Goal: Task Accomplishment & Management: Manage account settings

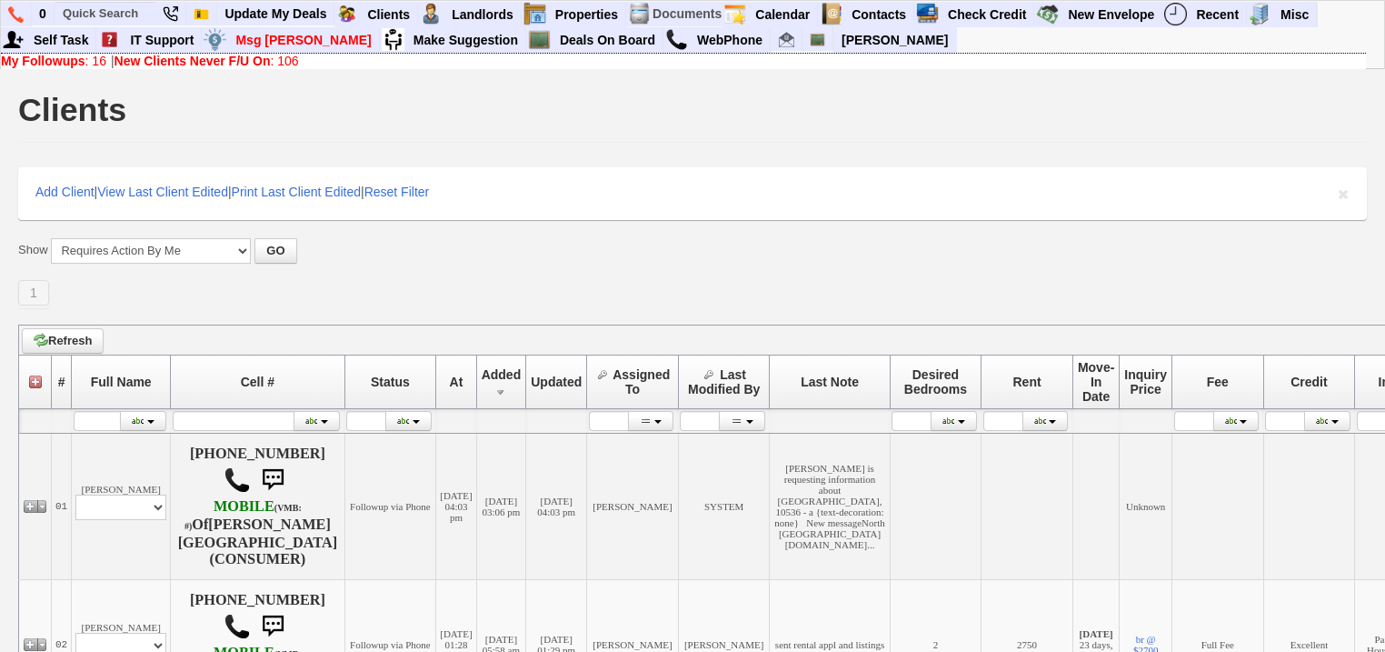
click at [171, 56] on b "New Clients Never F/U On" at bounding box center [193, 61] width 156 height 15
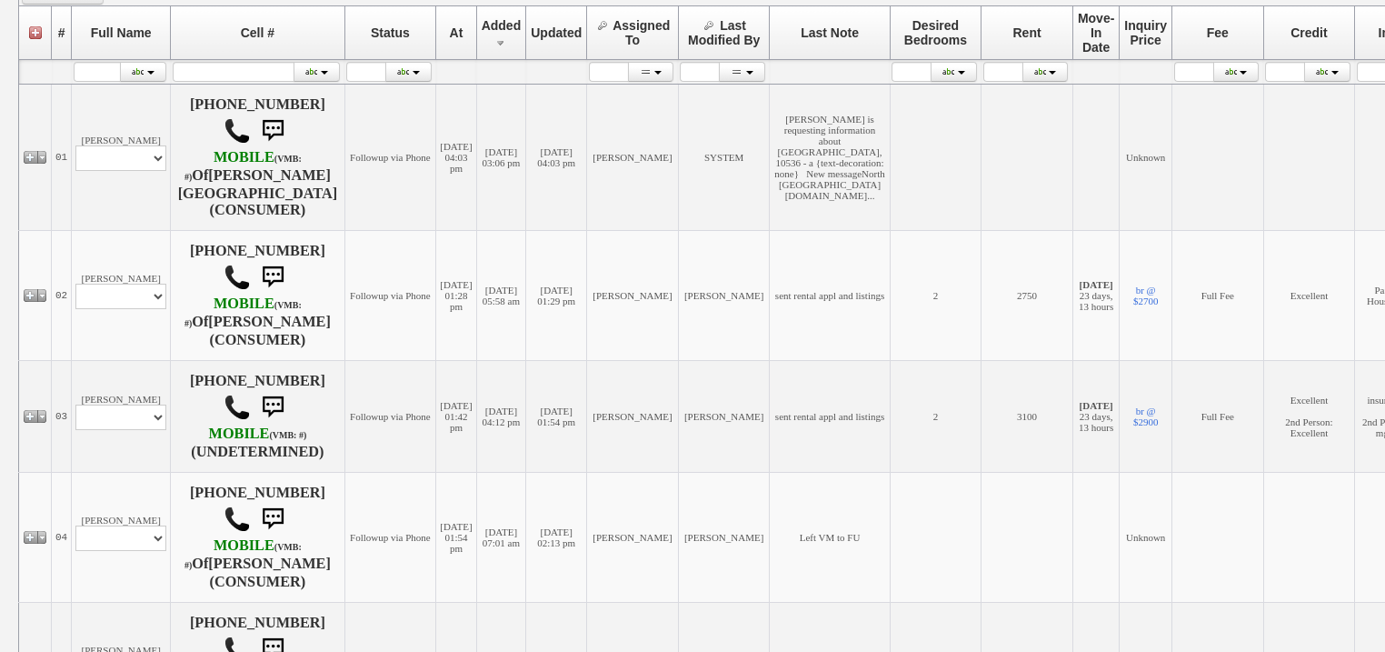
scroll to position [364, 0]
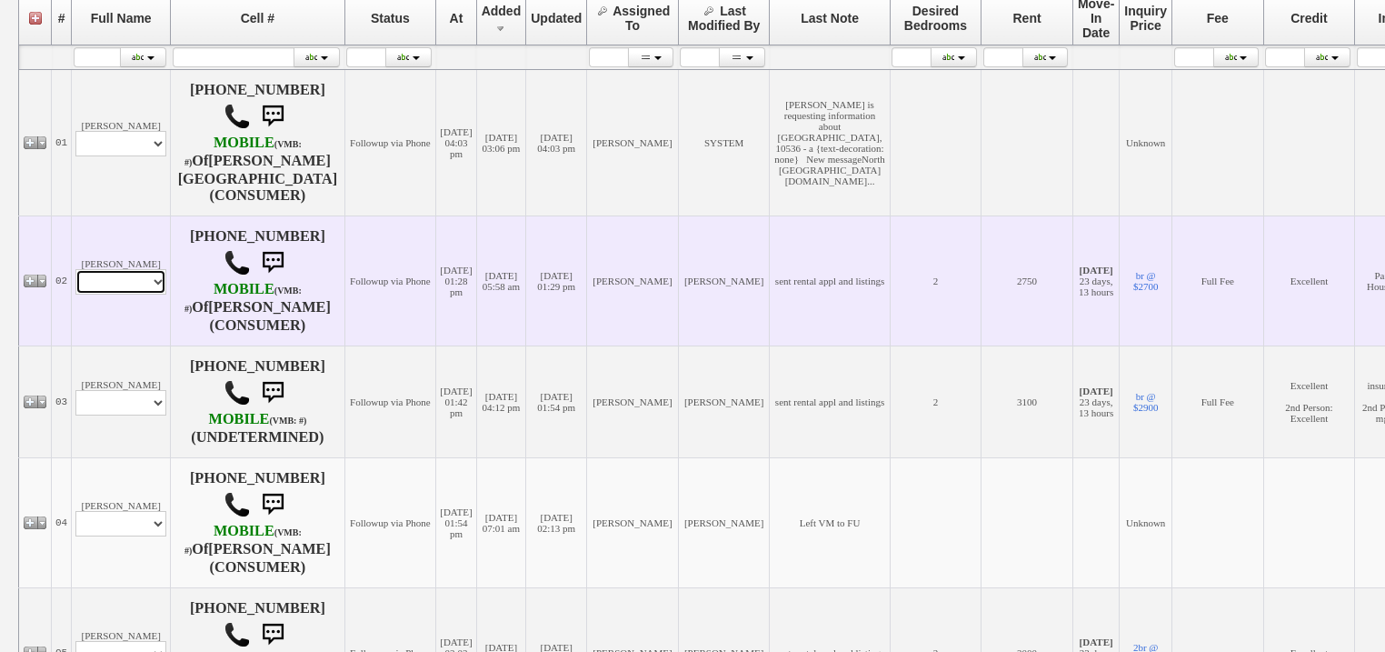
click at [133, 294] on select "Profile Edit Print Email Externally (Will Not Be Tracked In CRM) Closed Deals" at bounding box center [120, 281] width 91 height 25
select select "ChangeURL,/crm/custom/edit_client_form.php?redirect=%2Fcrm%2Fclients.php&id=167…"
click at [75, 280] on select "Profile Edit Print Email Externally (Will Not Be Tracked In CRM) Closed Deals" at bounding box center [120, 281] width 91 height 25
select select
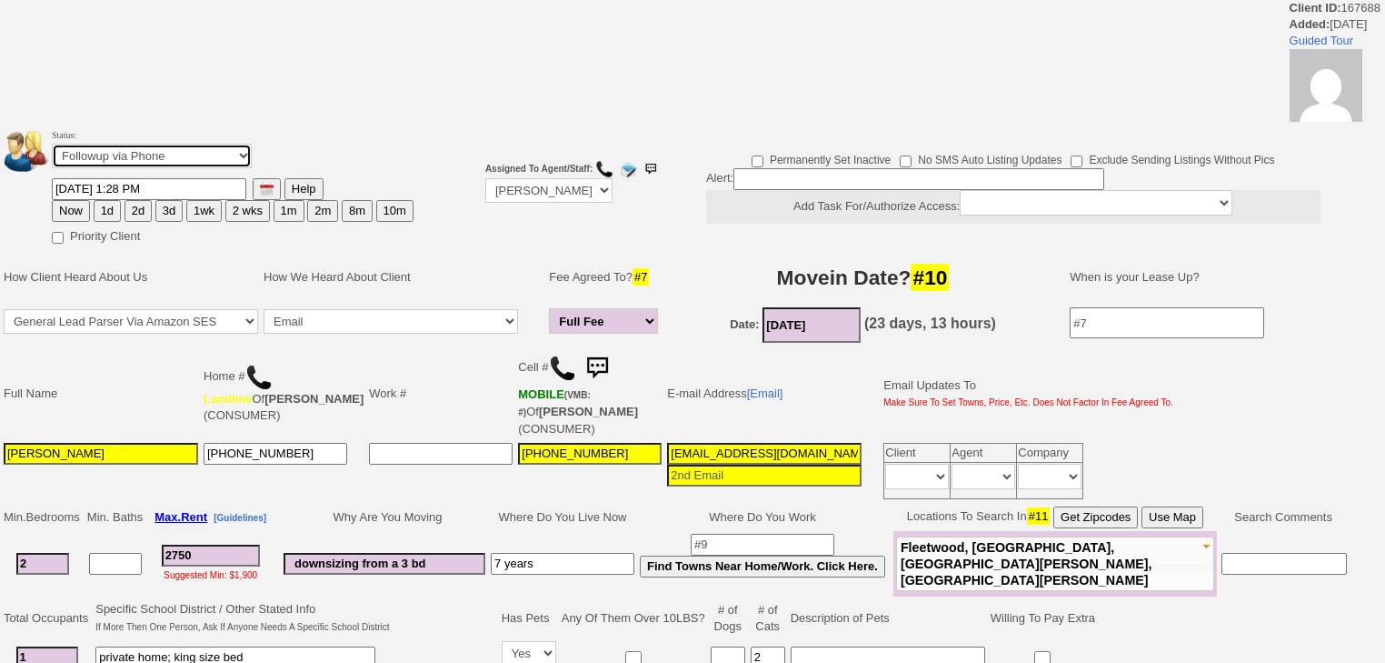
drag, startPoint x: 0, startPoint y: 0, endPoint x: 160, endPoint y: 168, distance: 232.1
click at [160, 168] on td "Status: Followup via Phone Followup via Email Followup When Section 8 Property …" at bounding box center [233, 151] width 364 height 52
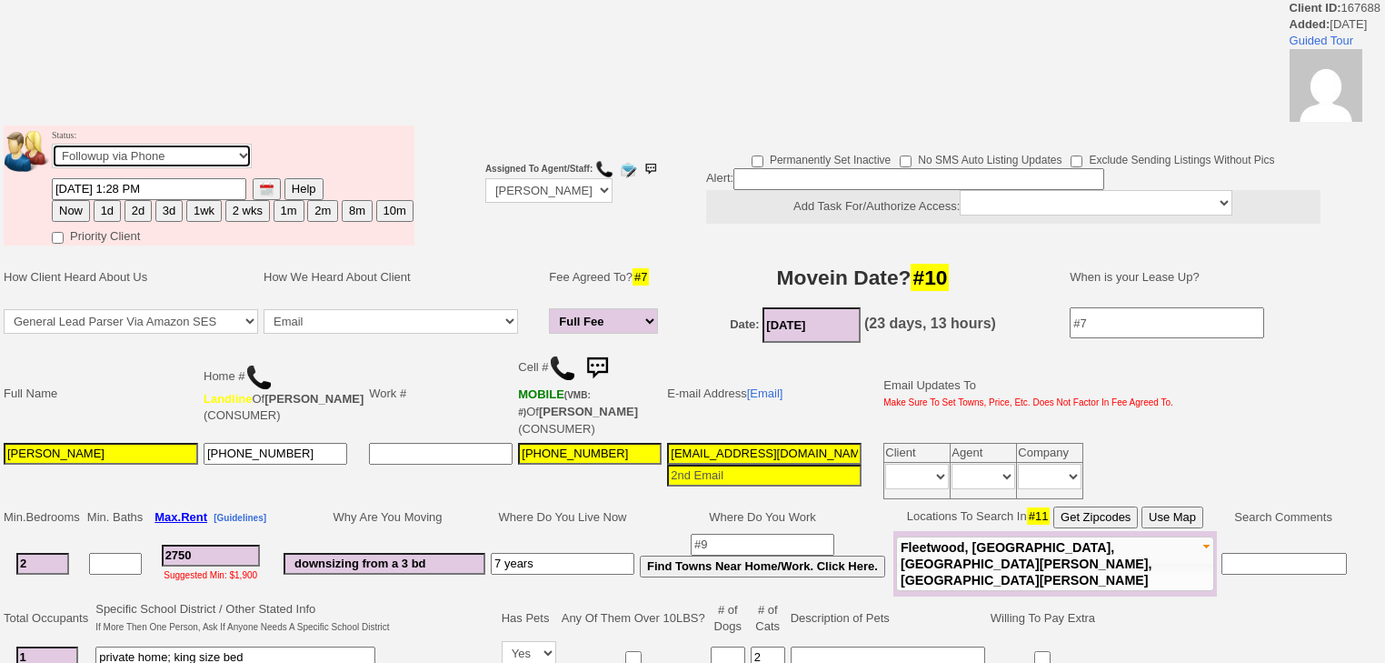
select select "Inactive"
click at [52, 149] on select "Followup via Phone Followup via Email Followup When Section 8 Property Found De…" at bounding box center [152, 156] width 200 height 25
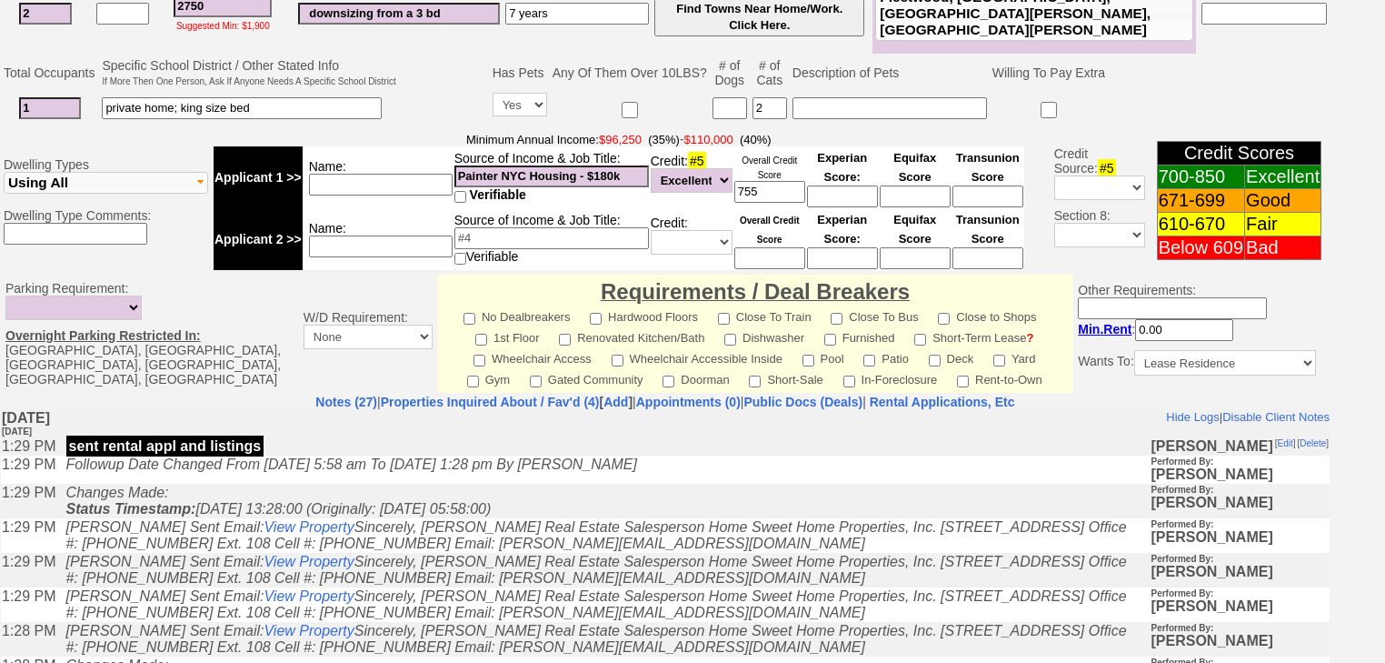
scroll to position [774, 0]
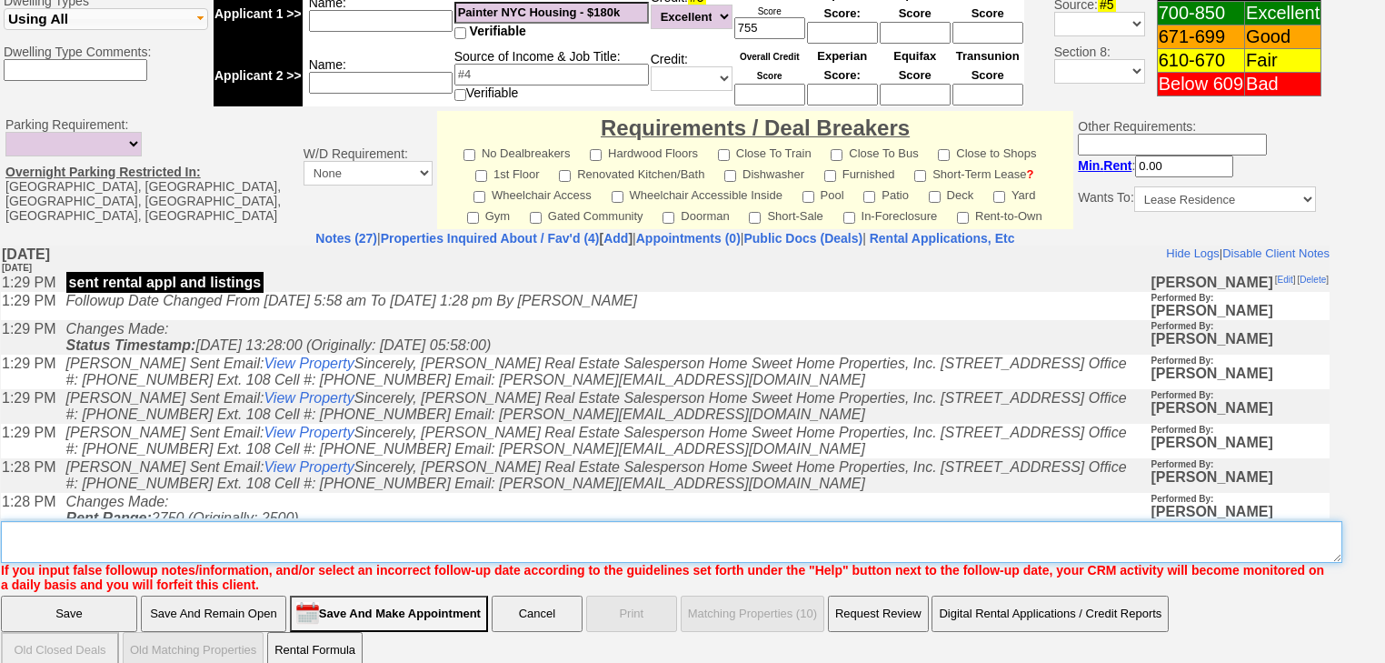
click at [349, 521] on textarea "Insert New Note Here" at bounding box center [672, 542] width 1342 height 42
drag, startPoint x: 218, startPoint y: 514, endPoint x: 21, endPoint y: 505, distance: 197.4
click at [1, 521] on textarea "Insert New Note Here" at bounding box center [672, 542] width 1342 height 42
type textarea "never heard back from client"
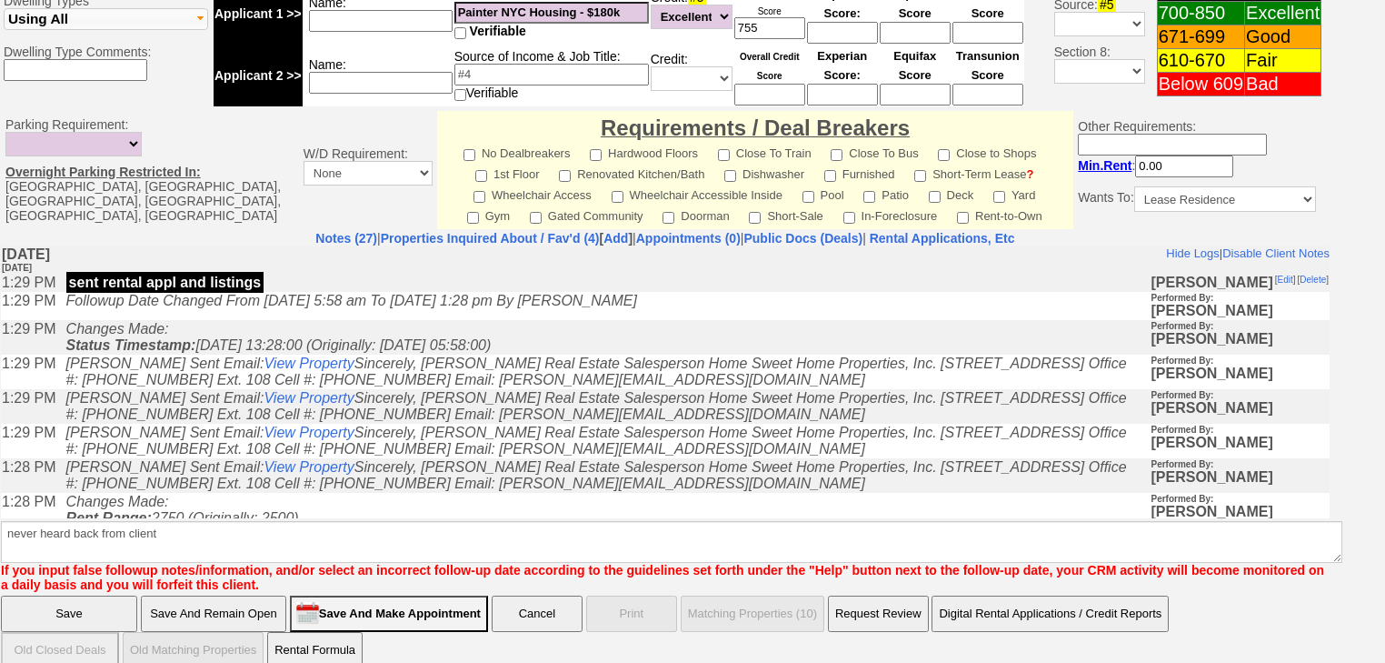
click at [103, 595] on input "Save" at bounding box center [69, 613] width 136 height 36
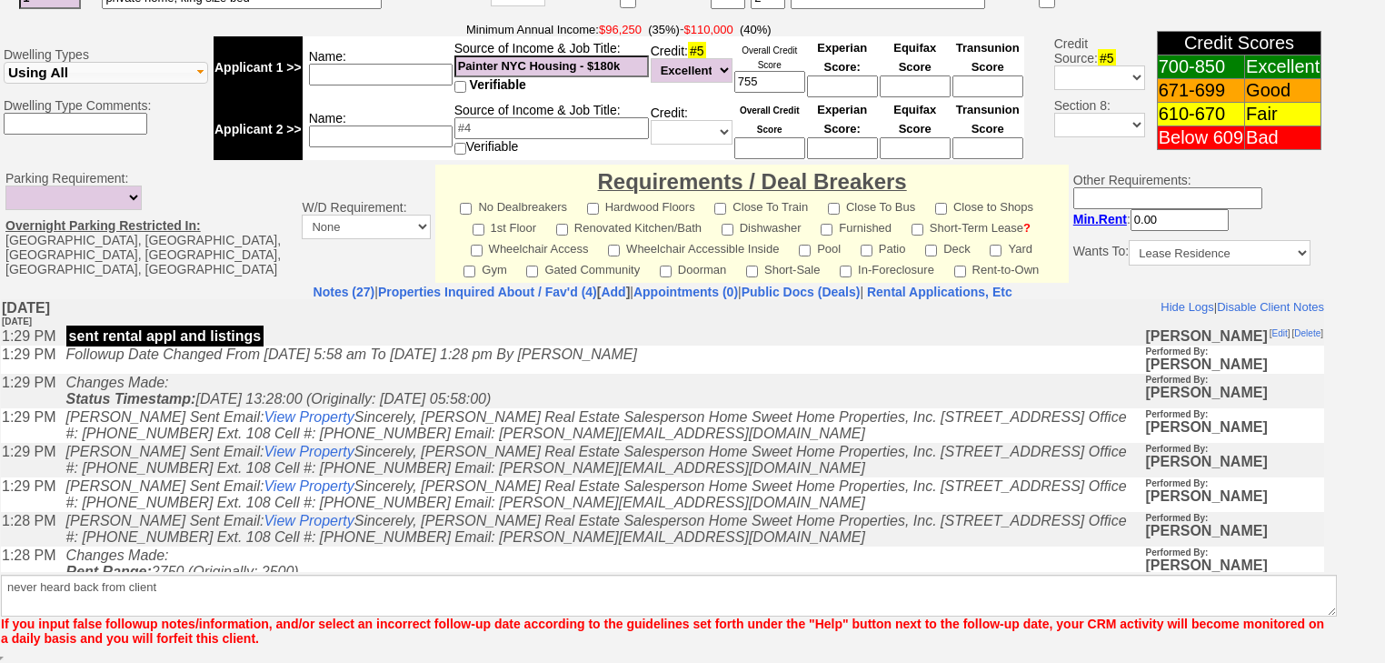
scroll to position [699, 0]
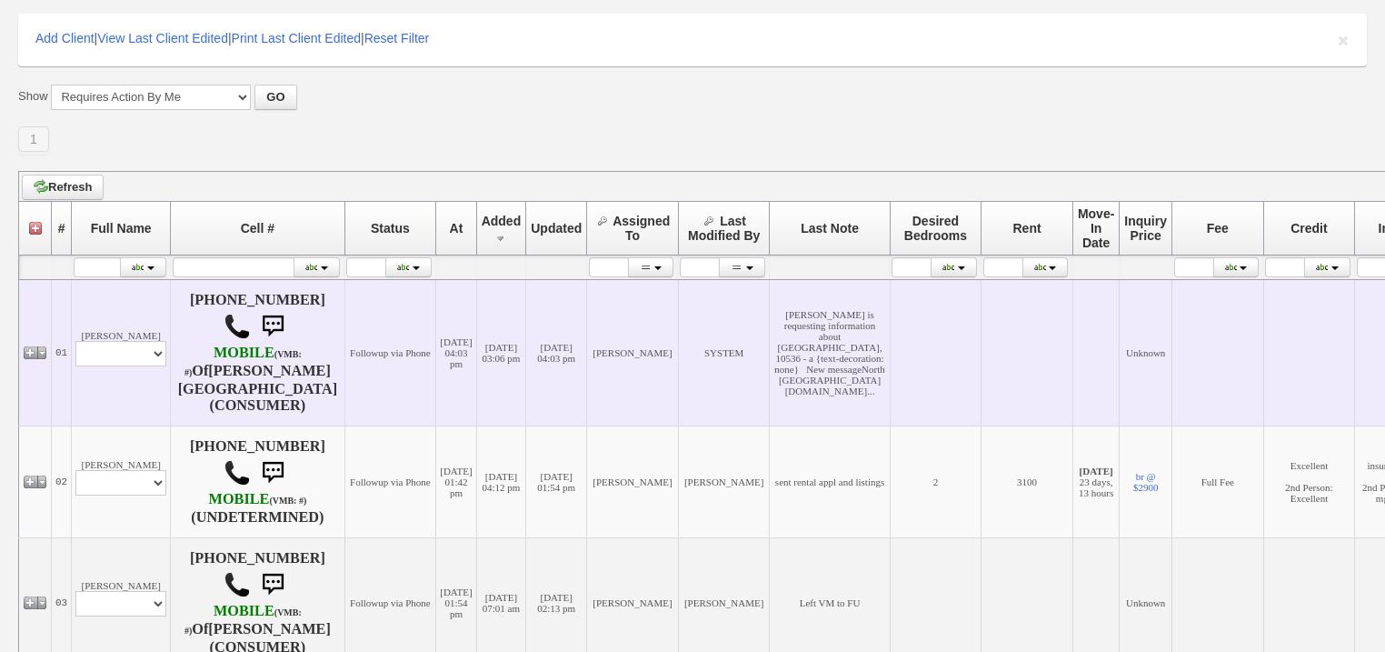
scroll to position [364, 0]
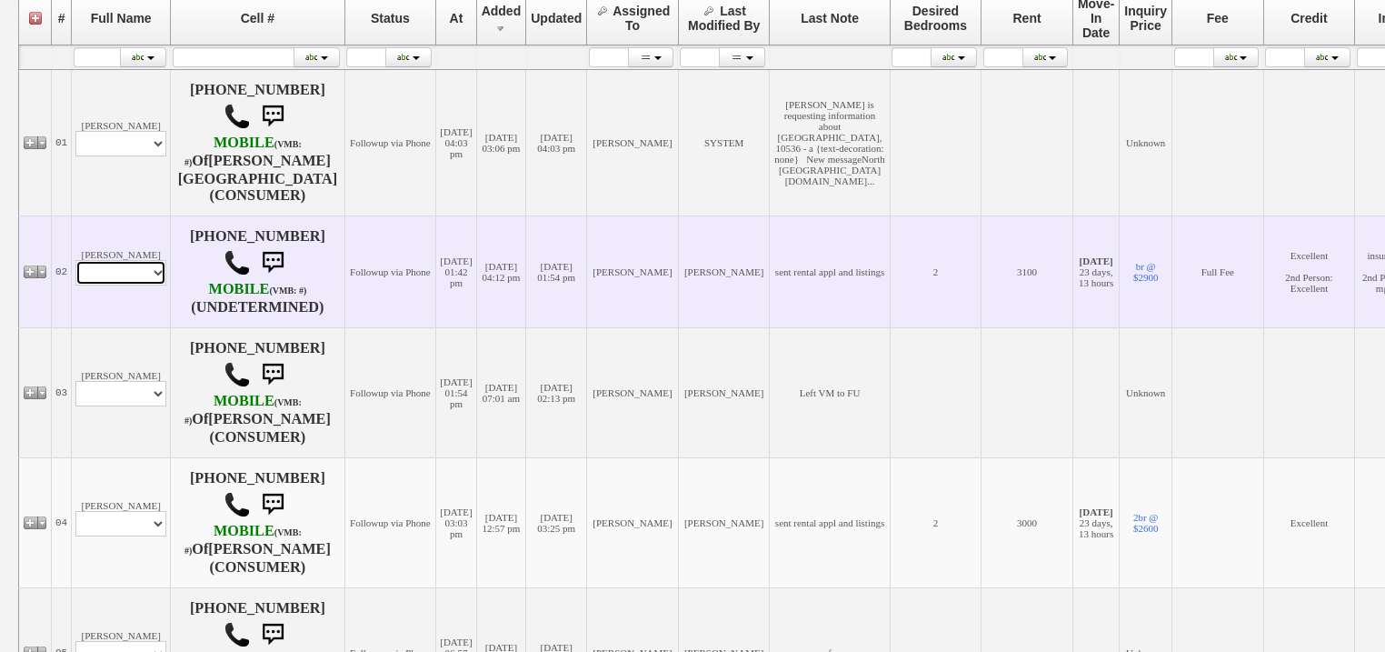
click at [104, 285] on select "Profile Edit Print Email Externally (Will Not Be Tracked In CRM) Closed Deals" at bounding box center [120, 272] width 91 height 25
select select "ChangeURL,/crm/custom/edit_client_form.php?redirect=%2Fcrm%2Fclients.php&id=167…"
click at [75, 272] on select "Profile Edit Print Email Externally (Will Not Be Tracked In CRM) Closed Deals" at bounding box center [120, 272] width 91 height 25
select select
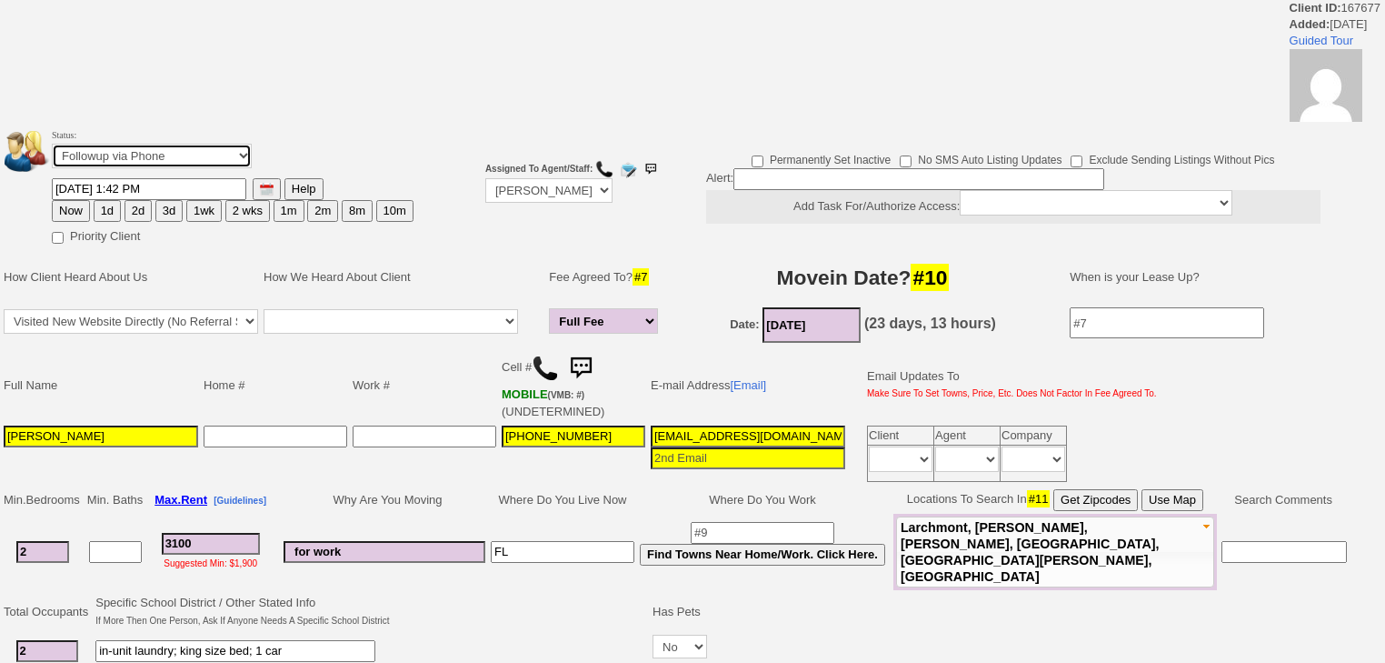
click at [125, 147] on select "Followup via Phone Followup via Email Followup When Section 8 Property Found De…" at bounding box center [152, 156] width 200 height 25
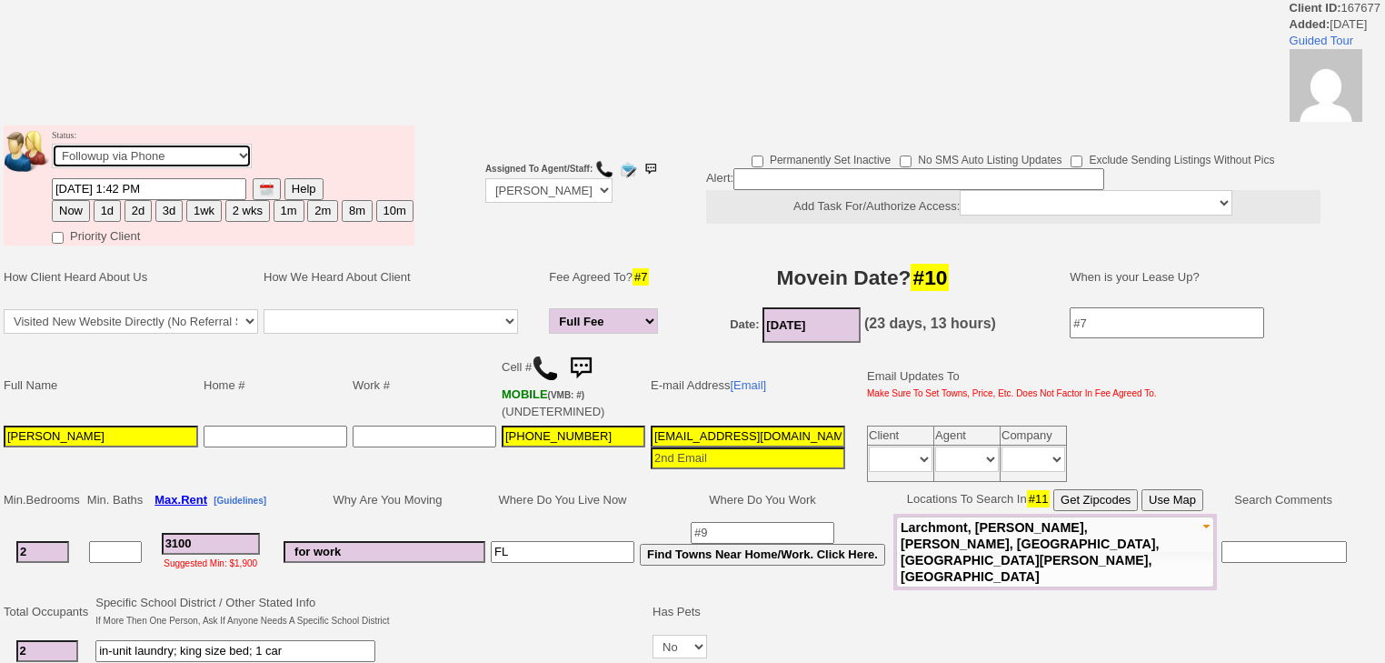
select select "Inactive"
click at [52, 149] on select "Followup via Phone Followup via Email Followup When Section 8 Property Found De…" at bounding box center [152, 156] width 200 height 25
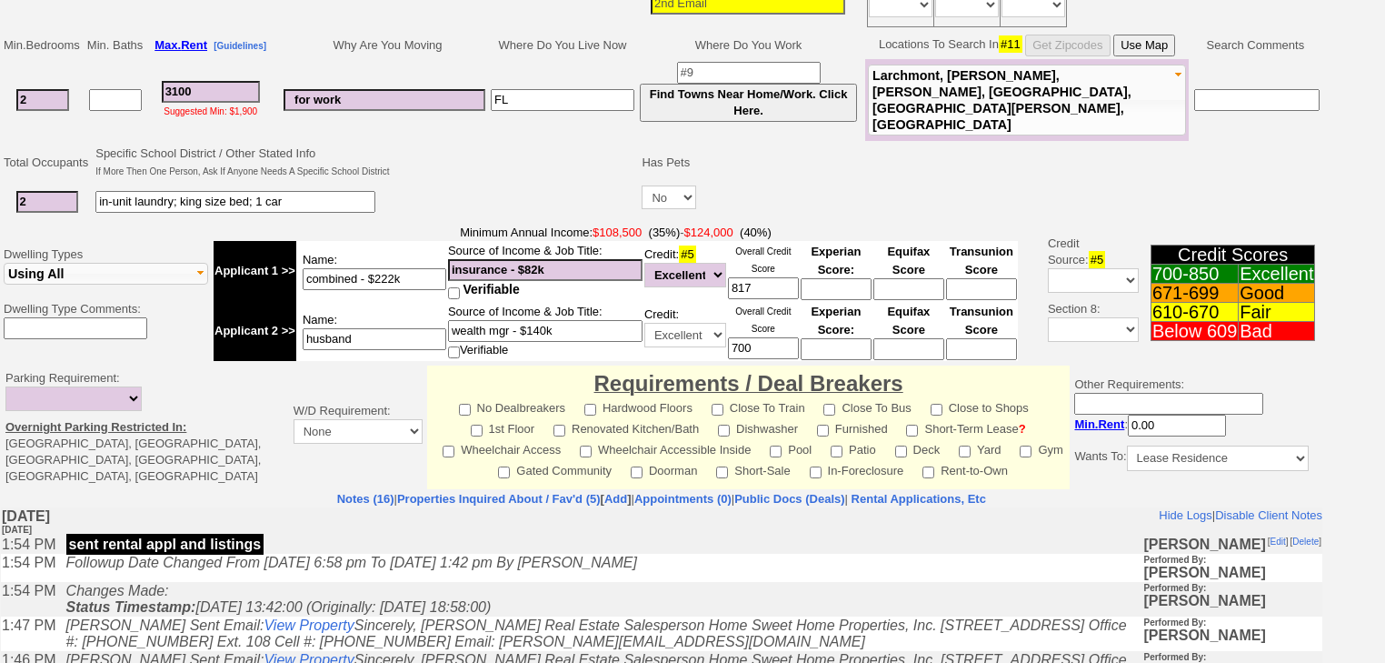
scroll to position [654, 0]
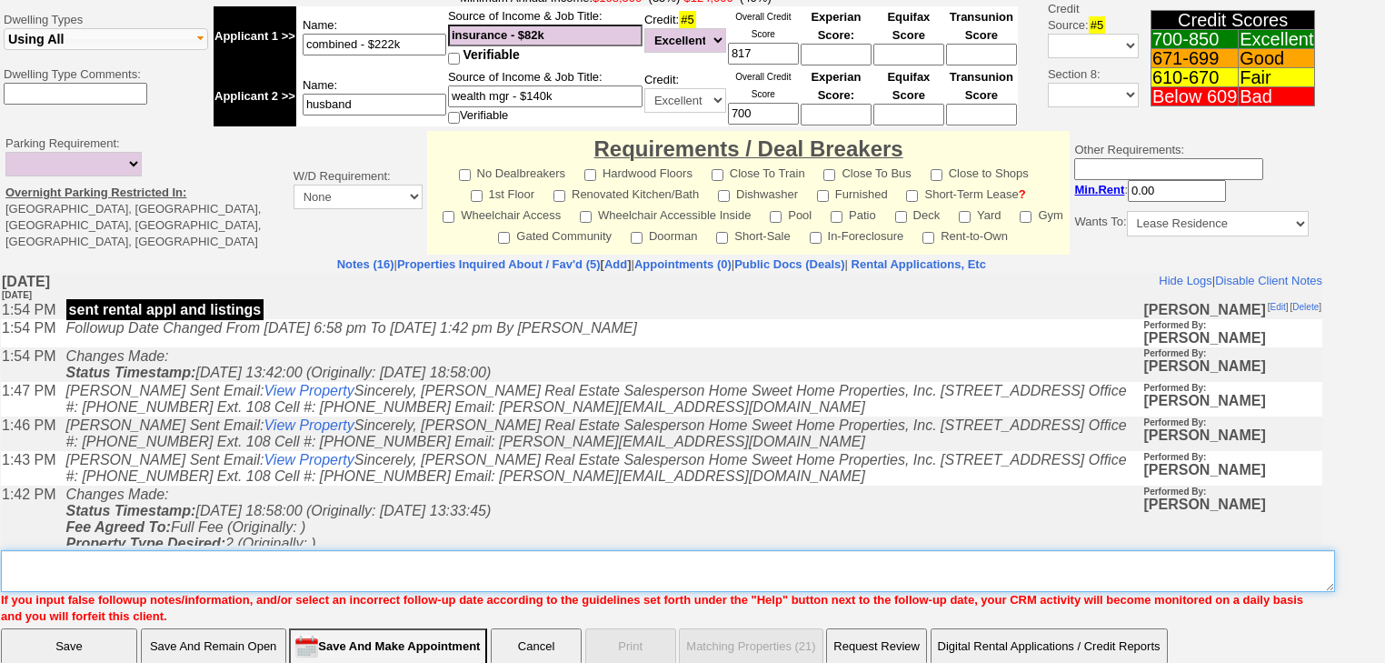
click at [218, 551] on textarea "Insert New Note Here" at bounding box center [668, 571] width 1334 height 42
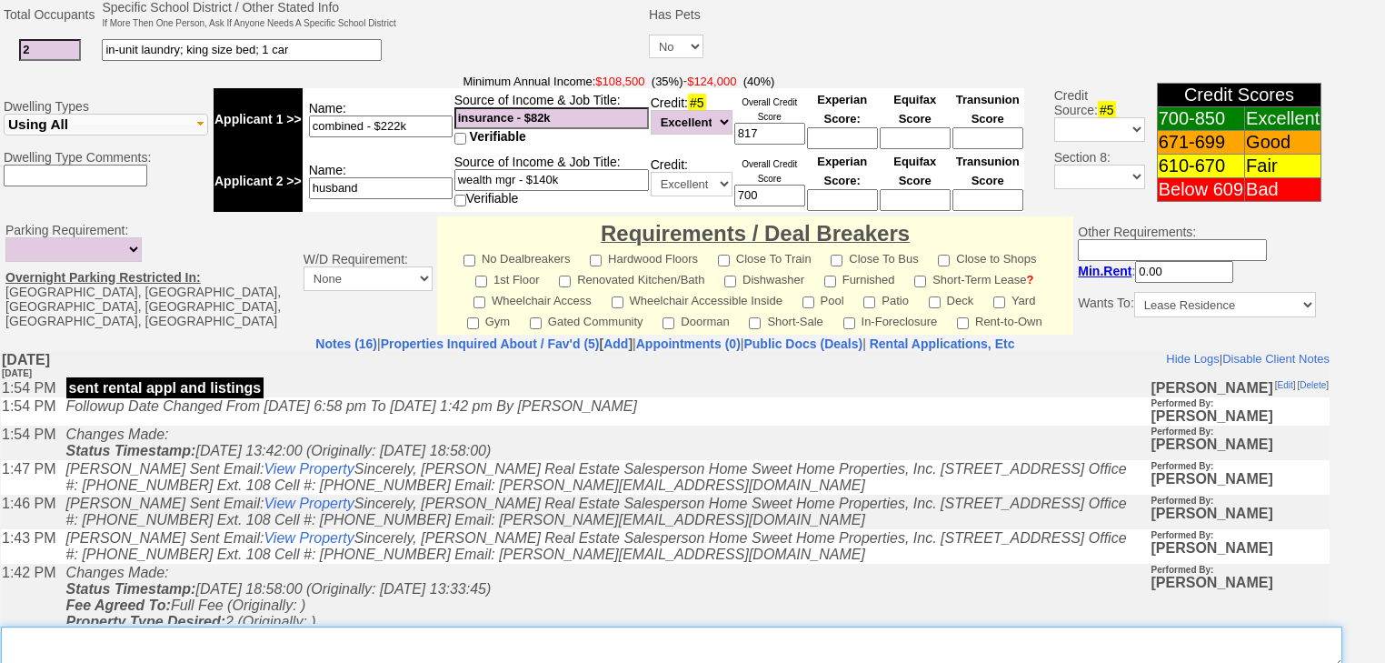
scroll to position [718, 0]
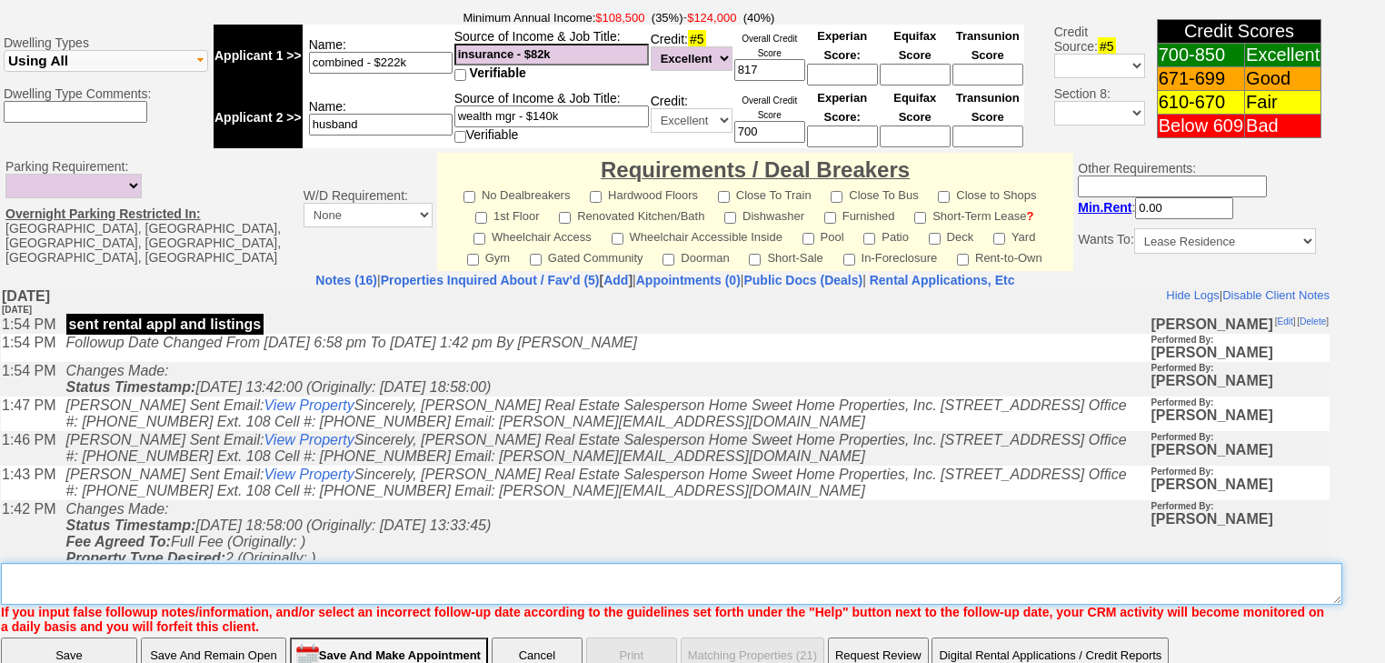
paste textarea "never heard back from client"
type textarea "never heard back from client"
click at [108, 637] on input "Save" at bounding box center [69, 655] width 136 height 36
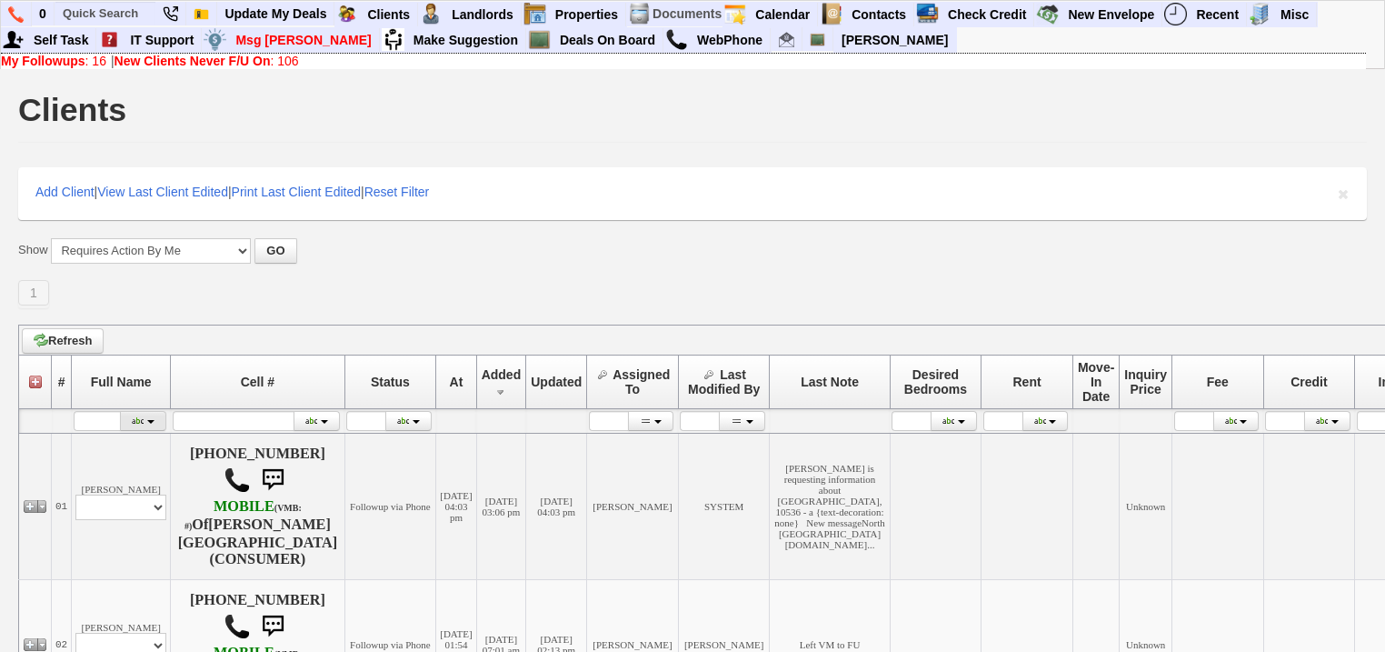
scroll to position [582, 0]
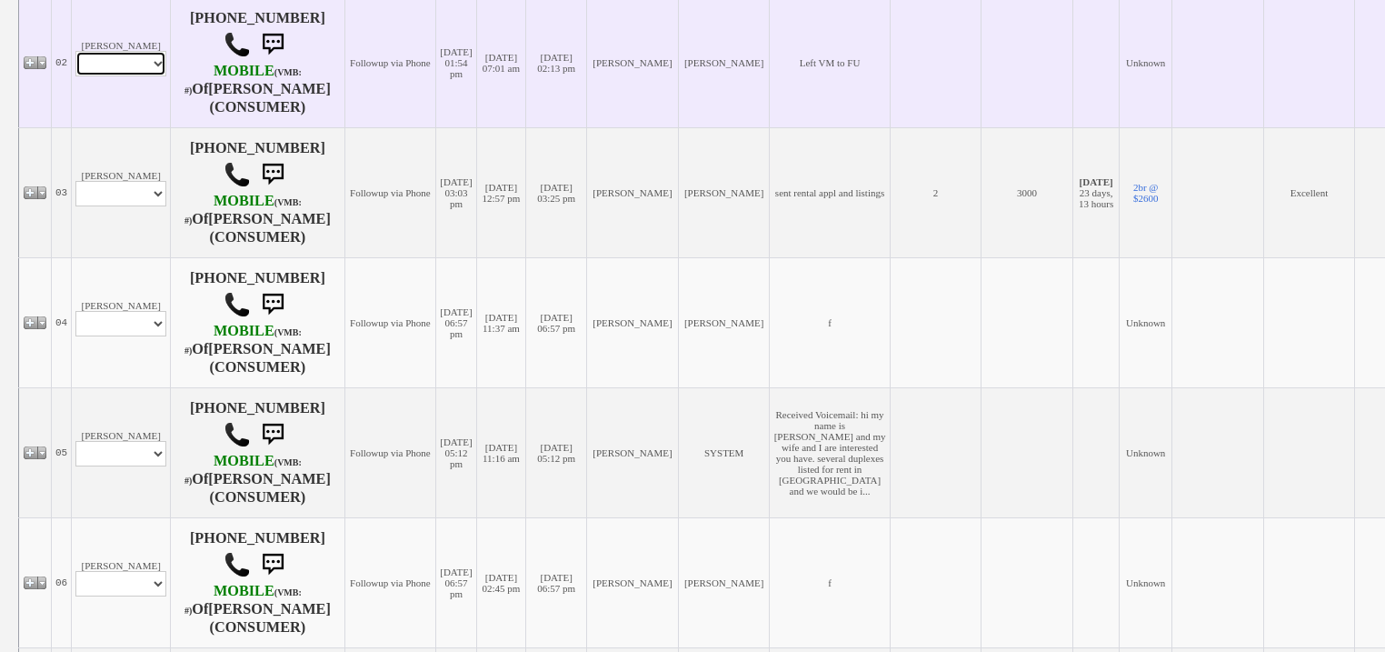
click at [135, 69] on select "Profile Edit Print Email Externally (Will Not Be Tracked In CRM) Closed Deals" at bounding box center [120, 63] width 91 height 25
select select "ChangeURL,/crm/custom/edit_client_form.php?redirect=%2Fcrm%2Fclients.php&id=167…"
click at [75, 62] on select "Profile Edit Print Email Externally (Will Not Be Tracked In CRM) Closed Deals" at bounding box center [120, 63] width 91 height 25
select select
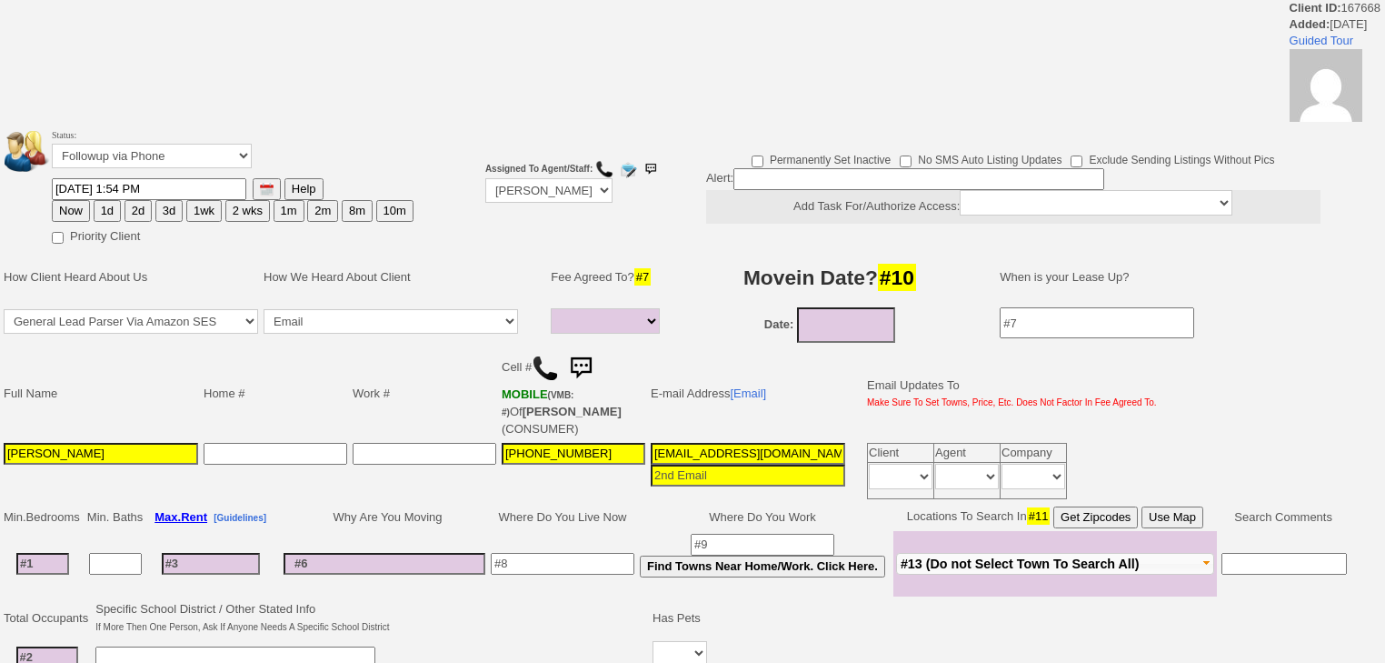
select select
drag, startPoint x: 143, startPoint y: 149, endPoint x: 142, endPoint y: 161, distance: 11.9
click at [143, 149] on select "Followup via Phone Followup via Email Followup When Section 8 Property Found De…" at bounding box center [152, 156] width 200 height 25
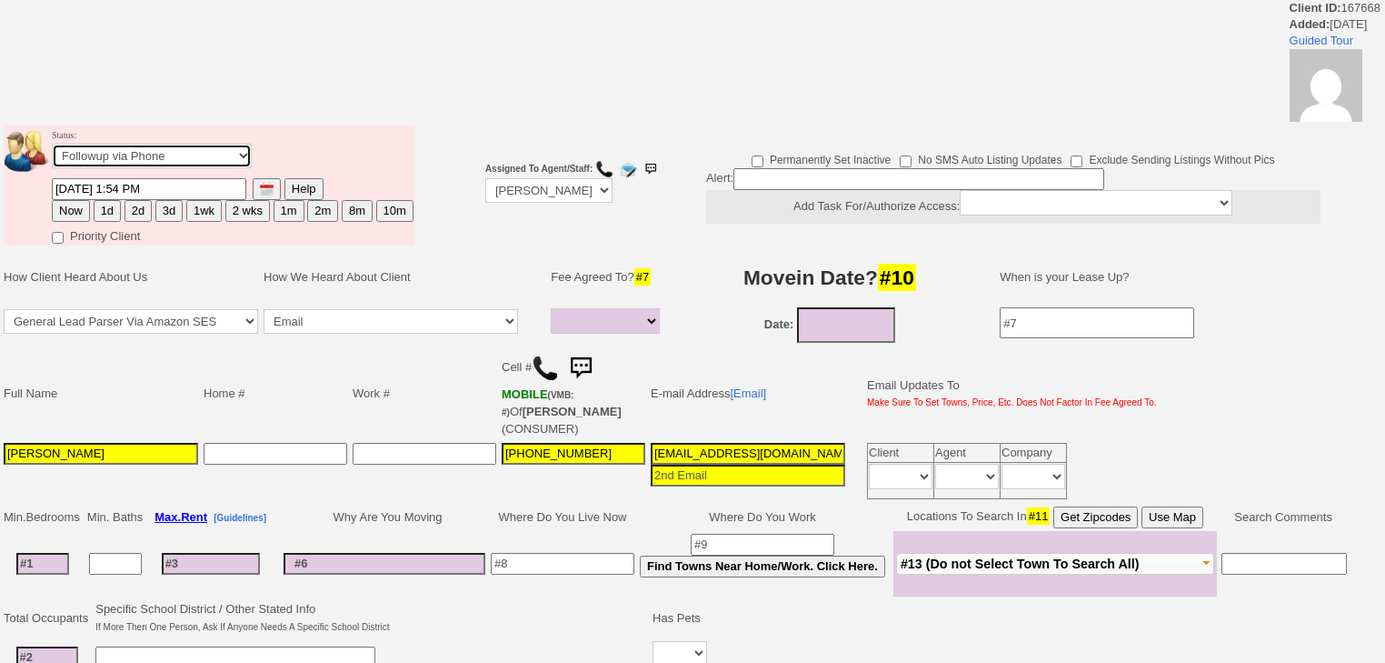
select select "Inactive"
click at [52, 149] on select "Followup via Phone Followup via Email Followup When Section 8 Property Found De…" at bounding box center [152, 156] width 200 height 25
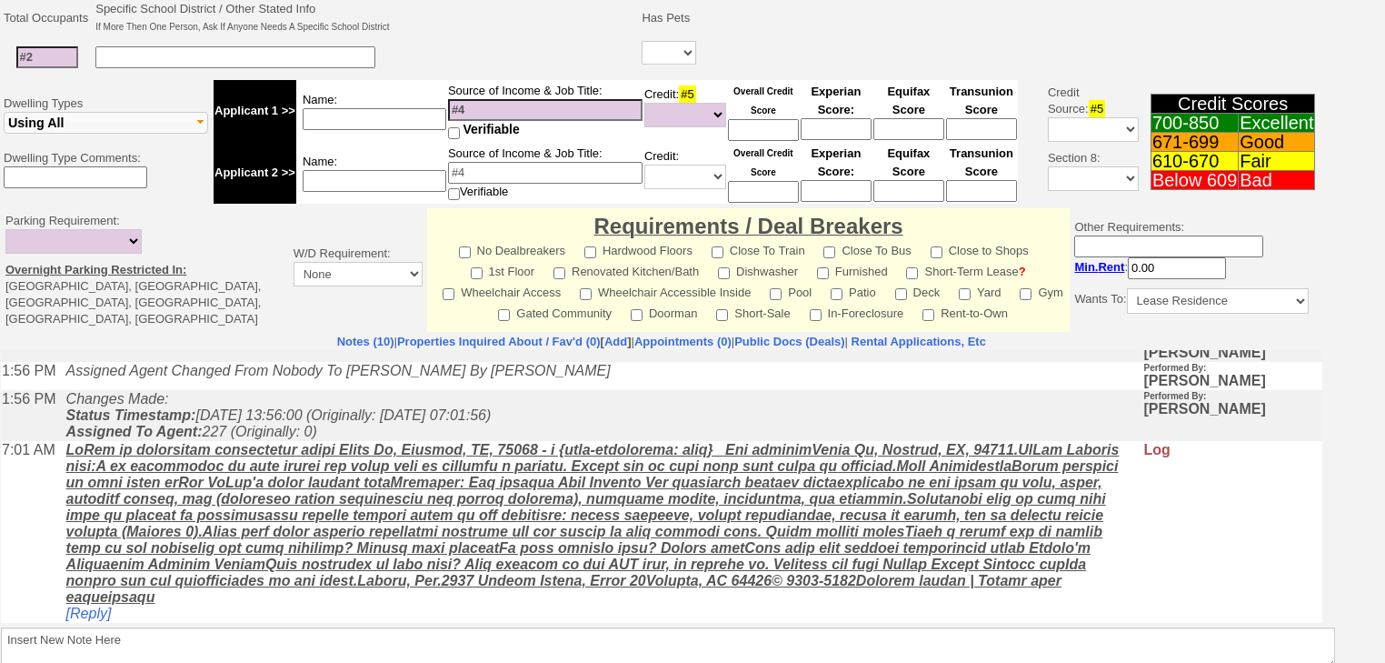
scroll to position [240, 0]
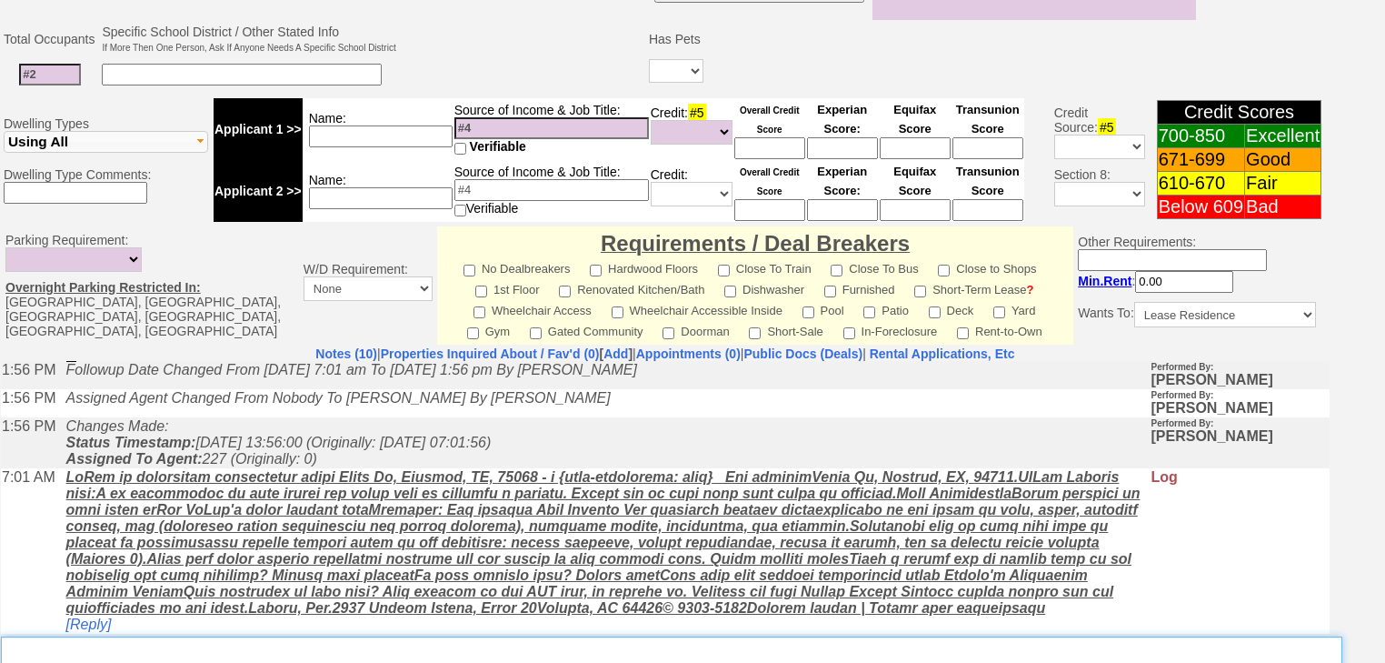
click at [127, 636] on textarea "Insert New Note Here" at bounding box center [672, 657] width 1342 height 42
paste textarea "never heard back from client"
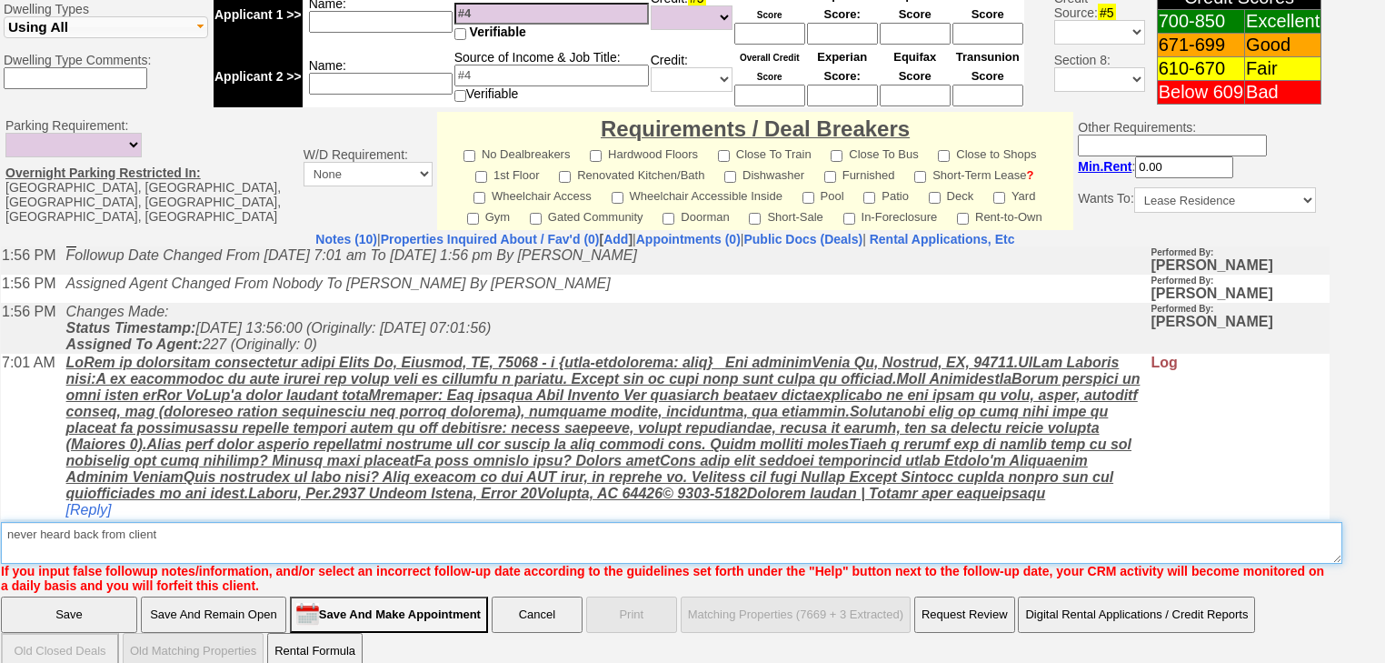
type textarea "never heard back from client"
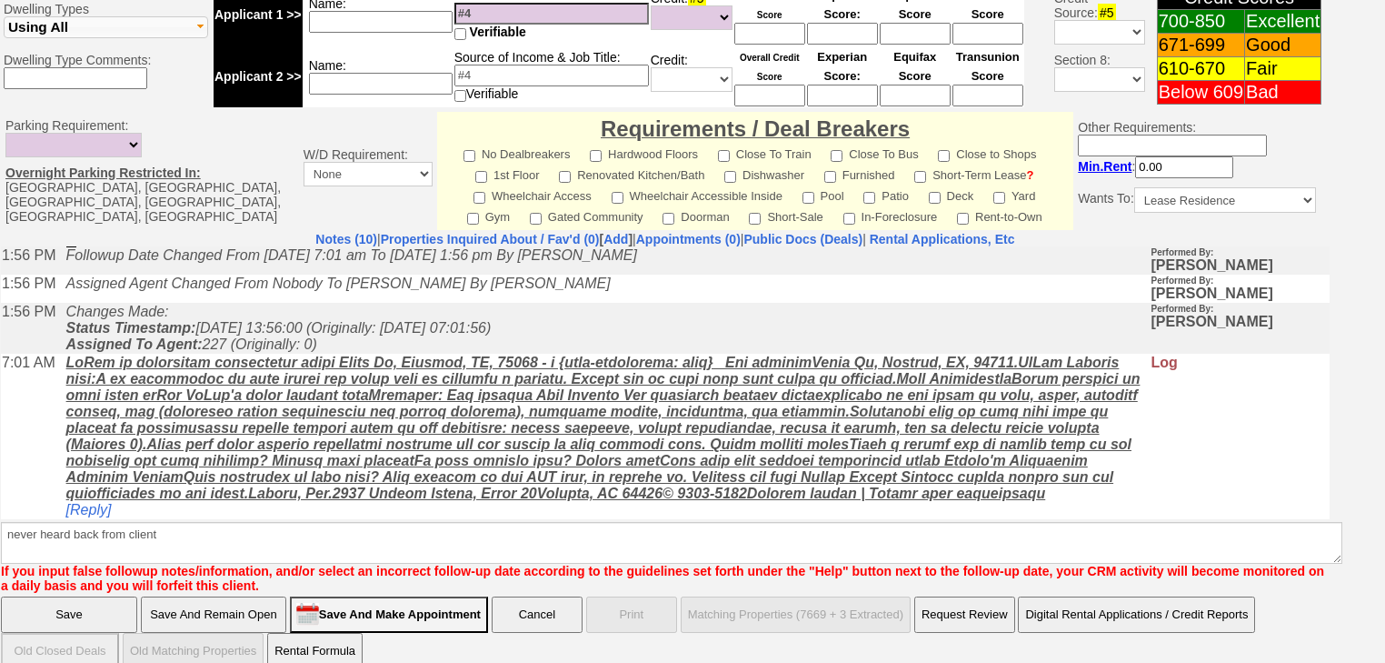
click at [58, 596] on input "Save" at bounding box center [69, 614] width 136 height 36
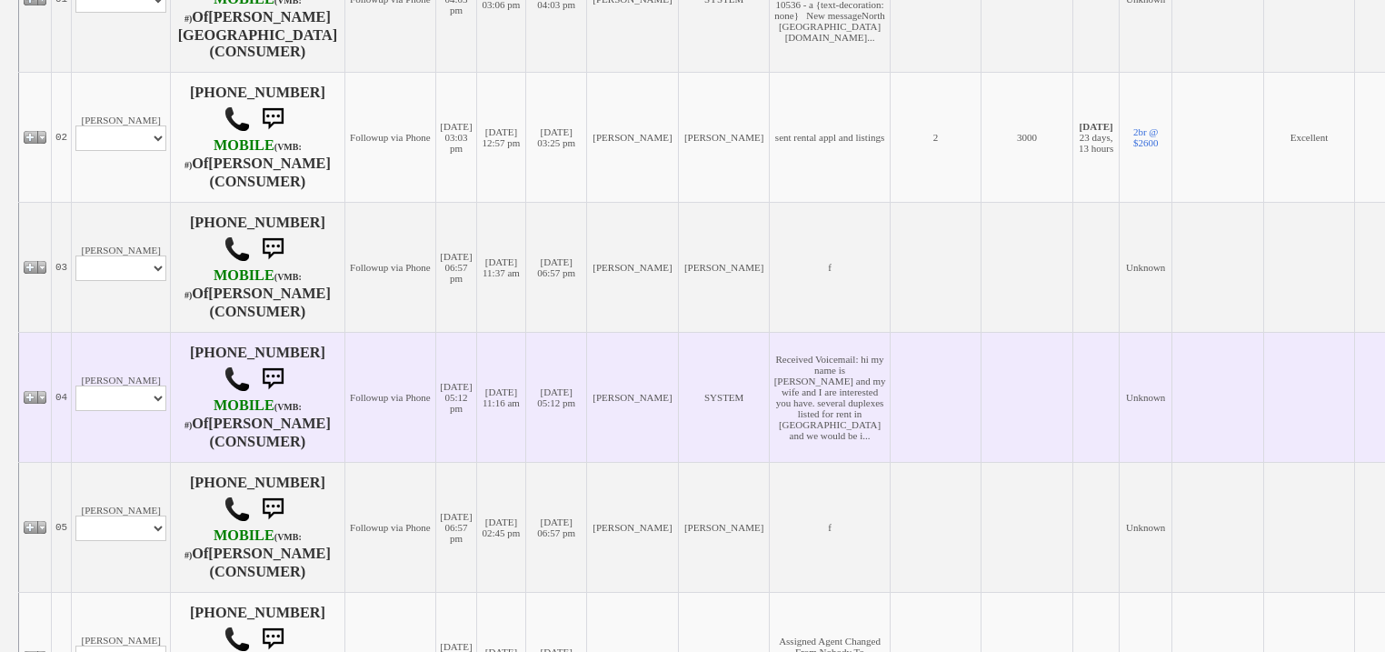
scroll to position [509, 0]
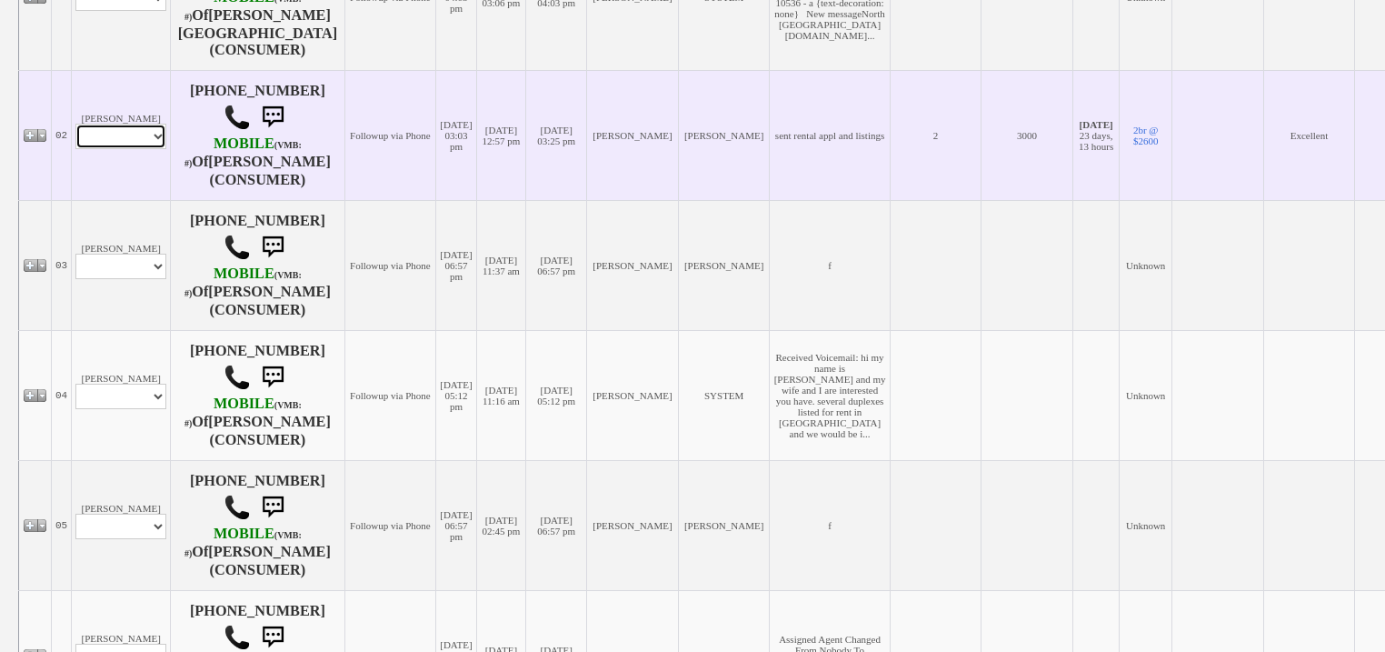
click at [151, 149] on select "Profile Edit Print Email Externally (Will Not Be Tracked In CRM) Closed Deals" at bounding box center [120, 136] width 91 height 25
select select "ChangeURL,/crm/custom/edit_client_form.php?redirect=%2Fcrm%2Fclients.php&id=167…"
click at [75, 135] on select "Profile Edit Print Email Externally (Will Not Be Tracked In CRM) Closed Deals" at bounding box center [120, 136] width 91 height 25
select select
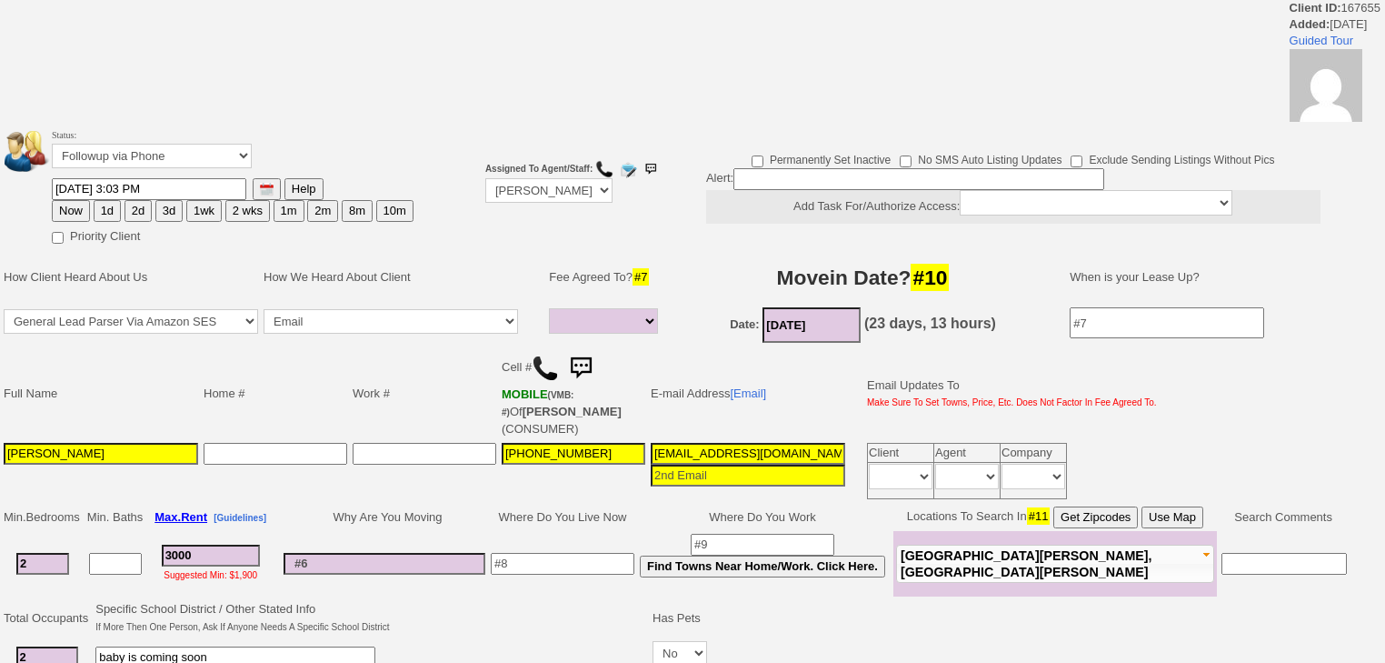
select select
drag, startPoint x: 0, startPoint y: 0, endPoint x: 138, endPoint y: 154, distance: 206.6
click at [138, 154] on select "Followup via Phone Followup via Email Followup When Section 8 Property Found De…" at bounding box center [152, 156] width 200 height 25
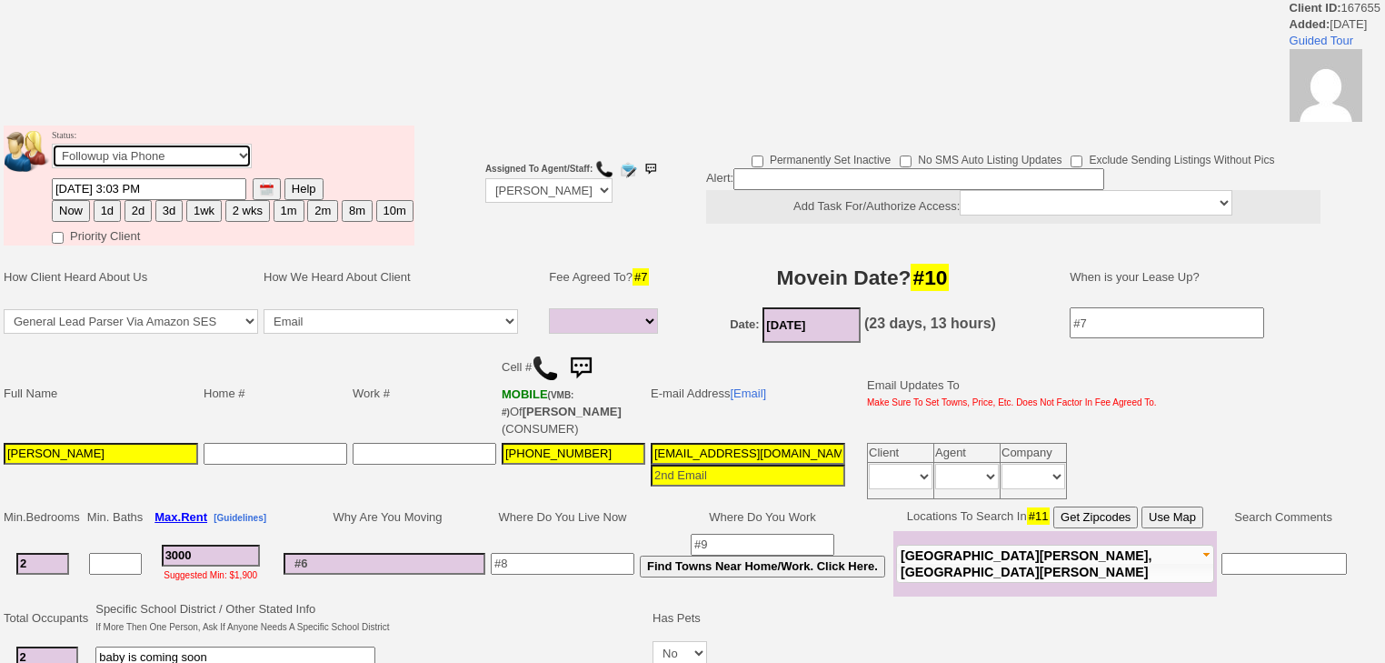
select select "Inactive"
click at [52, 149] on select "Followup via Phone Followup via Email Followup When Section 8 Property Found De…" at bounding box center [152, 156] width 200 height 25
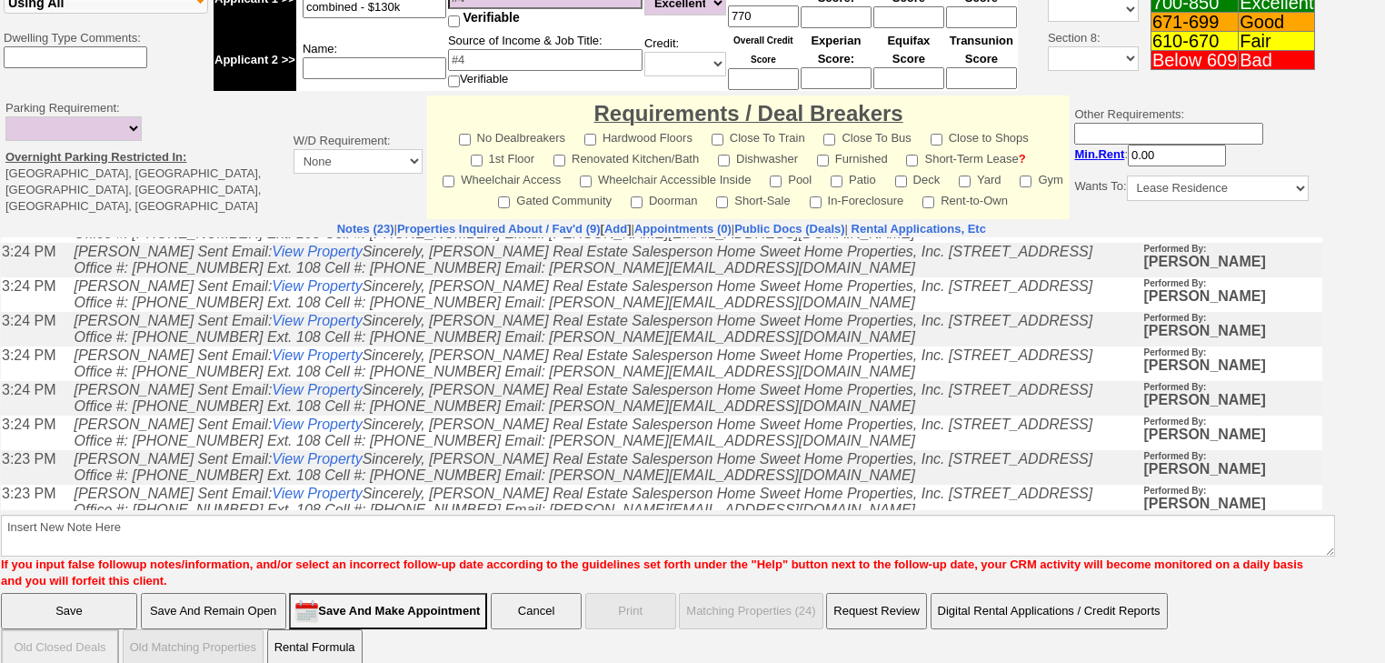
scroll to position [218, 0]
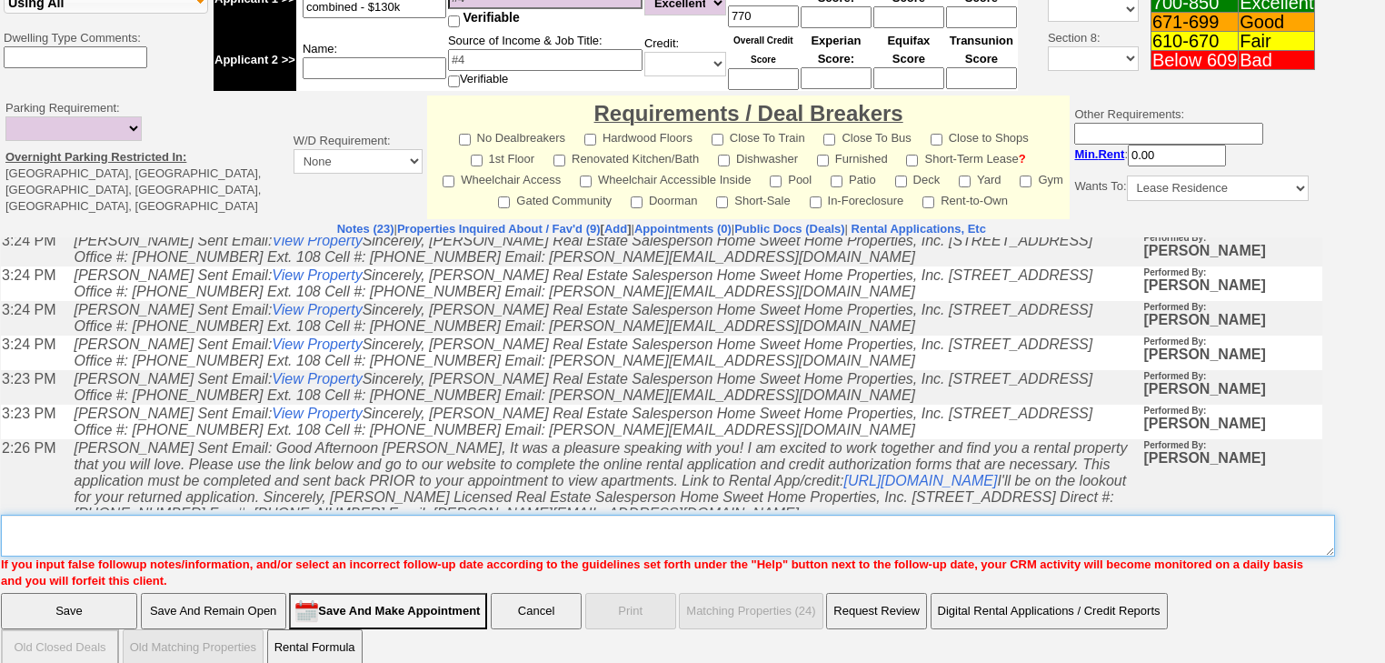
click at [105, 514] on textarea "Insert New Note Here" at bounding box center [668, 535] width 1334 height 42
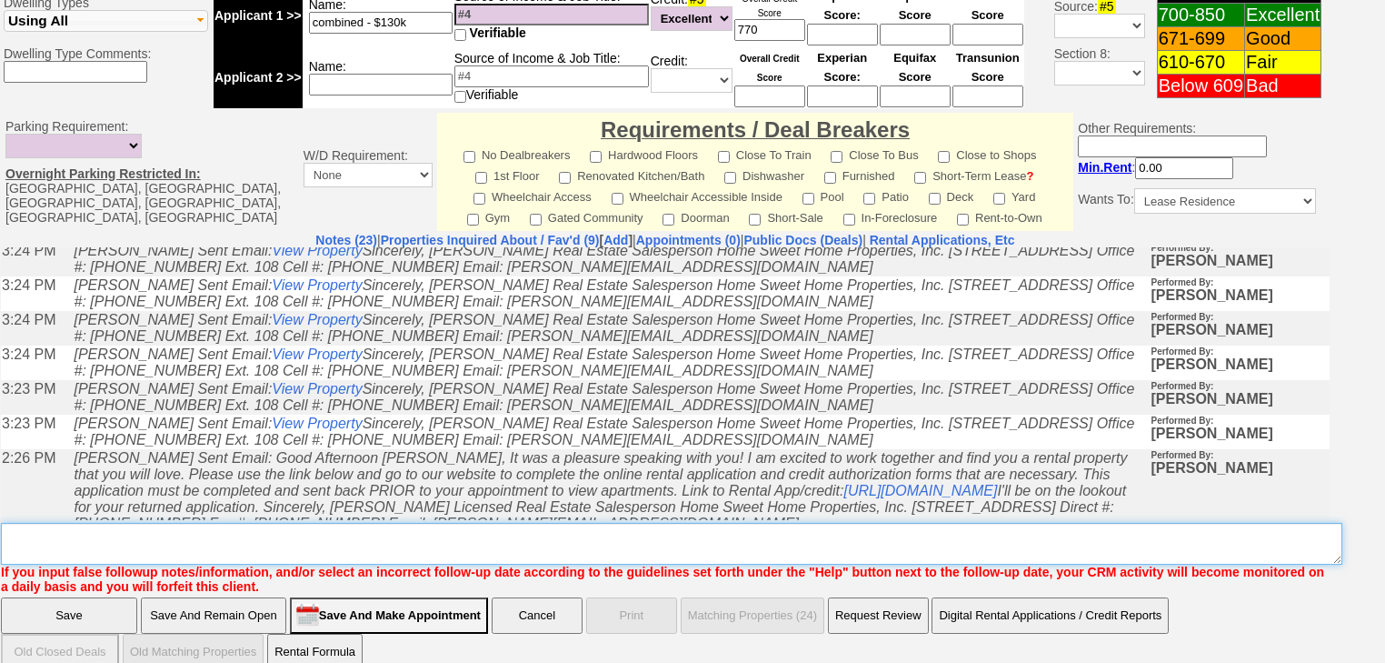
paste textarea "never heard back from client"
type textarea "never heard back from client"
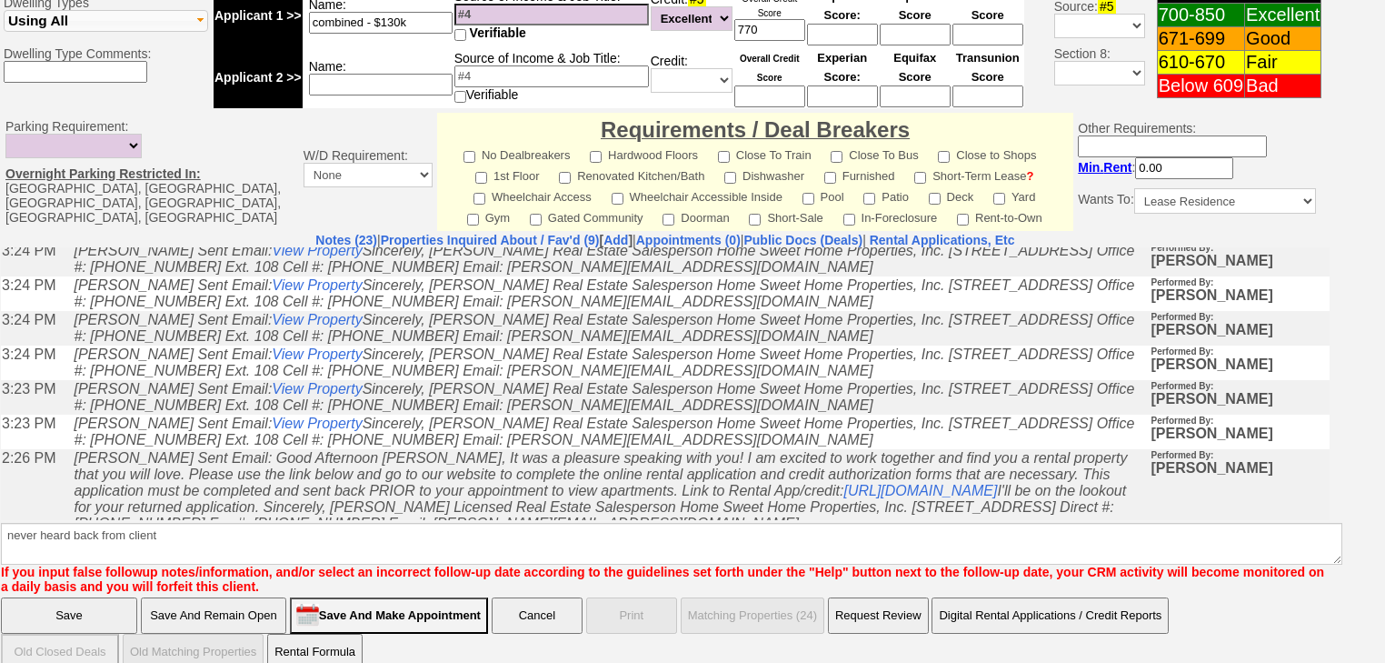
click at [100, 597] on input "Save" at bounding box center [69, 615] width 136 height 36
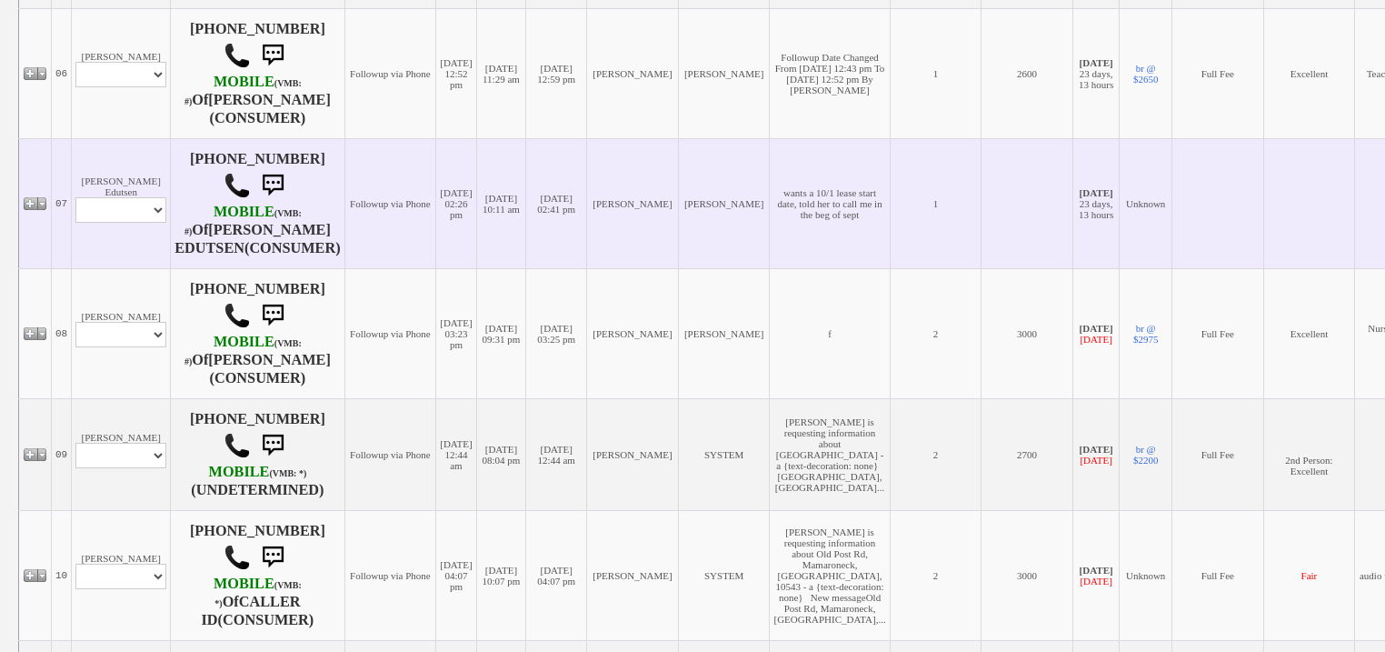
scroll to position [1382, 0]
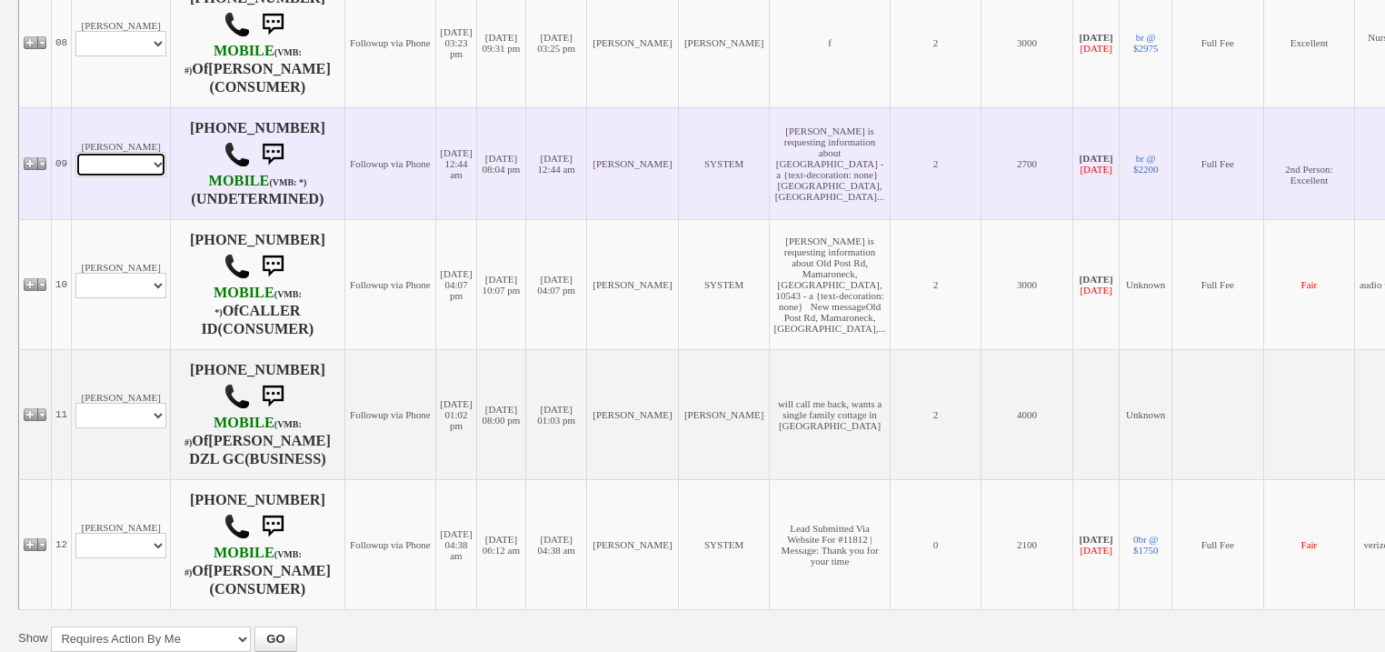
click at [159, 177] on select "Profile Edit Print Email Externally (Will Not Be Tracked In CRM) Closed Deals" at bounding box center [120, 164] width 91 height 25
select select "ChangeURL,/crm/custom/edit_client_form.php?redirect=%2Fcrm%2Fclients.php&id=161…"
click at [75, 177] on select "Profile Edit Print Email Externally (Will Not Be Tracked In CRM) Closed Deals" at bounding box center [120, 164] width 91 height 25
select select
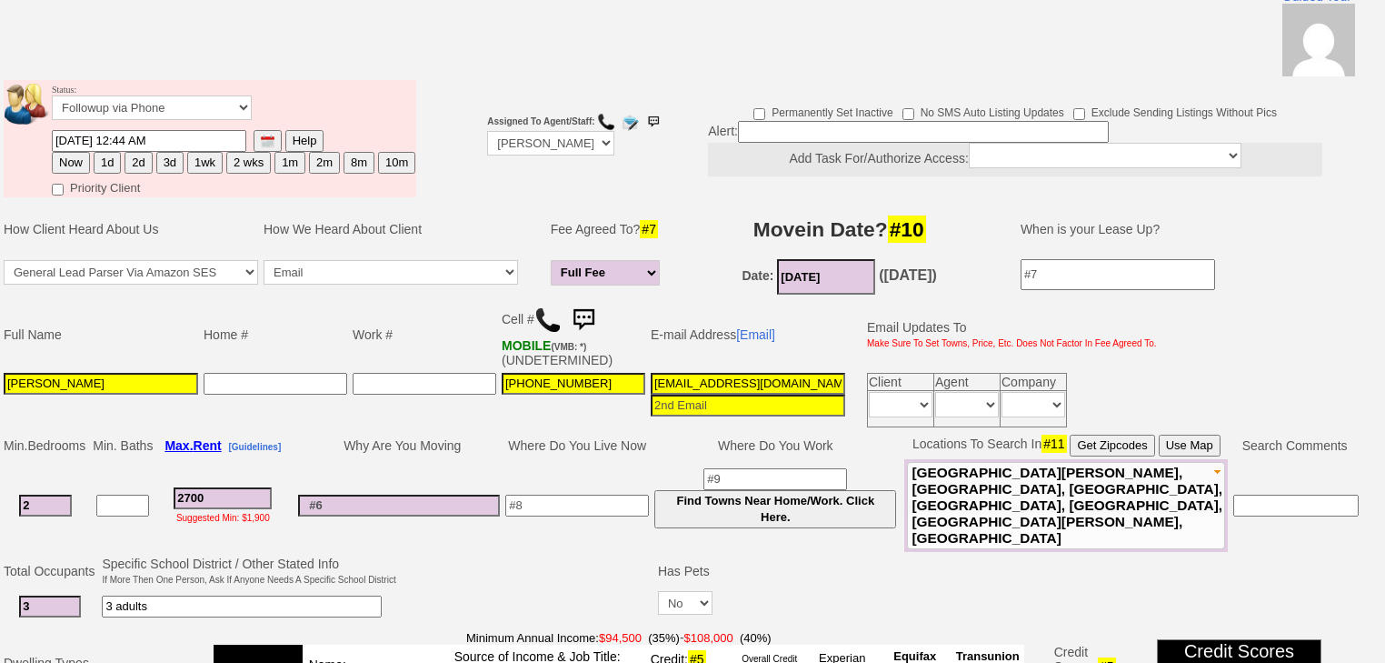
scroll to position [70, 0]
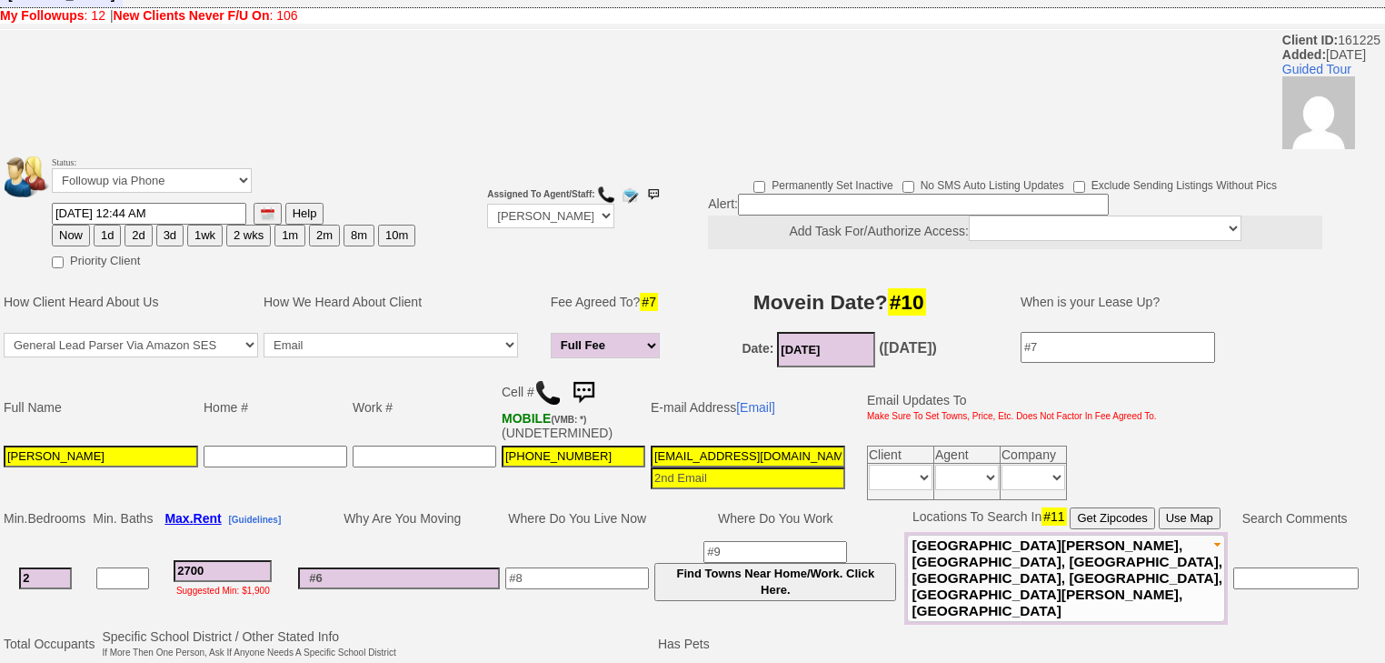
click at [108, 225] on button "1d" at bounding box center [107, 236] width 27 height 22
type input "[DATE] 10:32 AM"
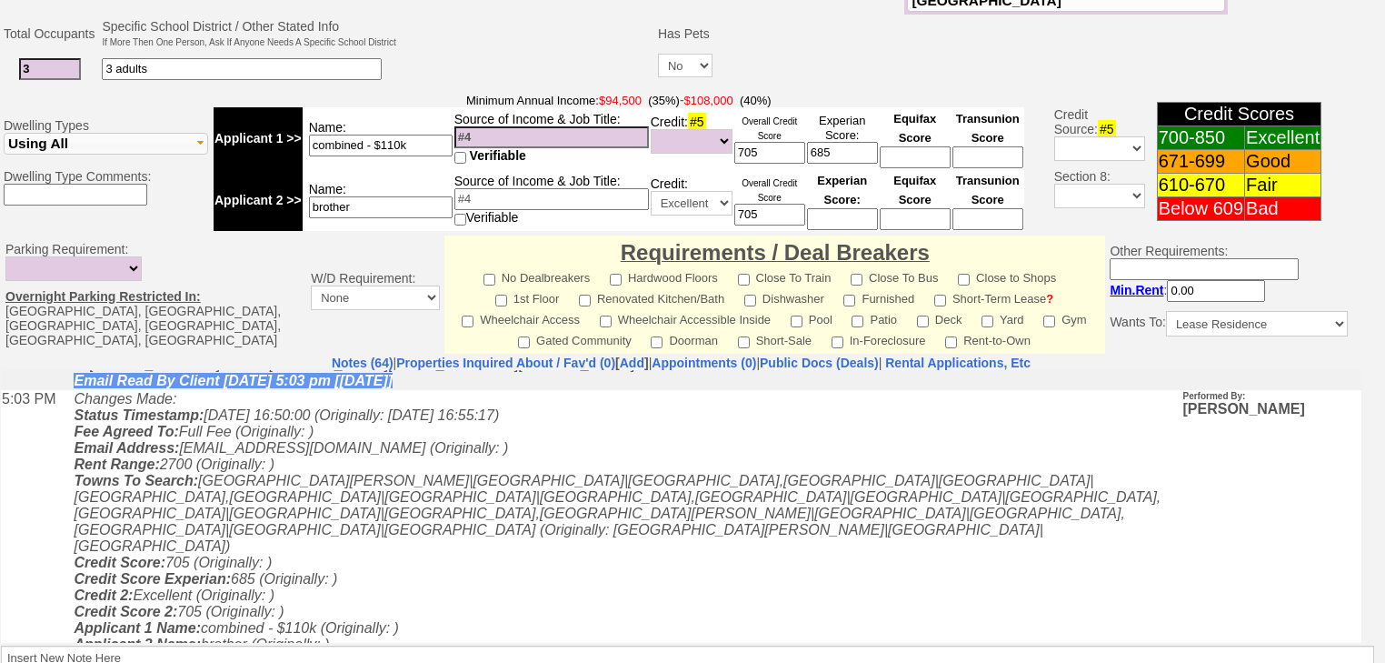
scroll to position [789, 0]
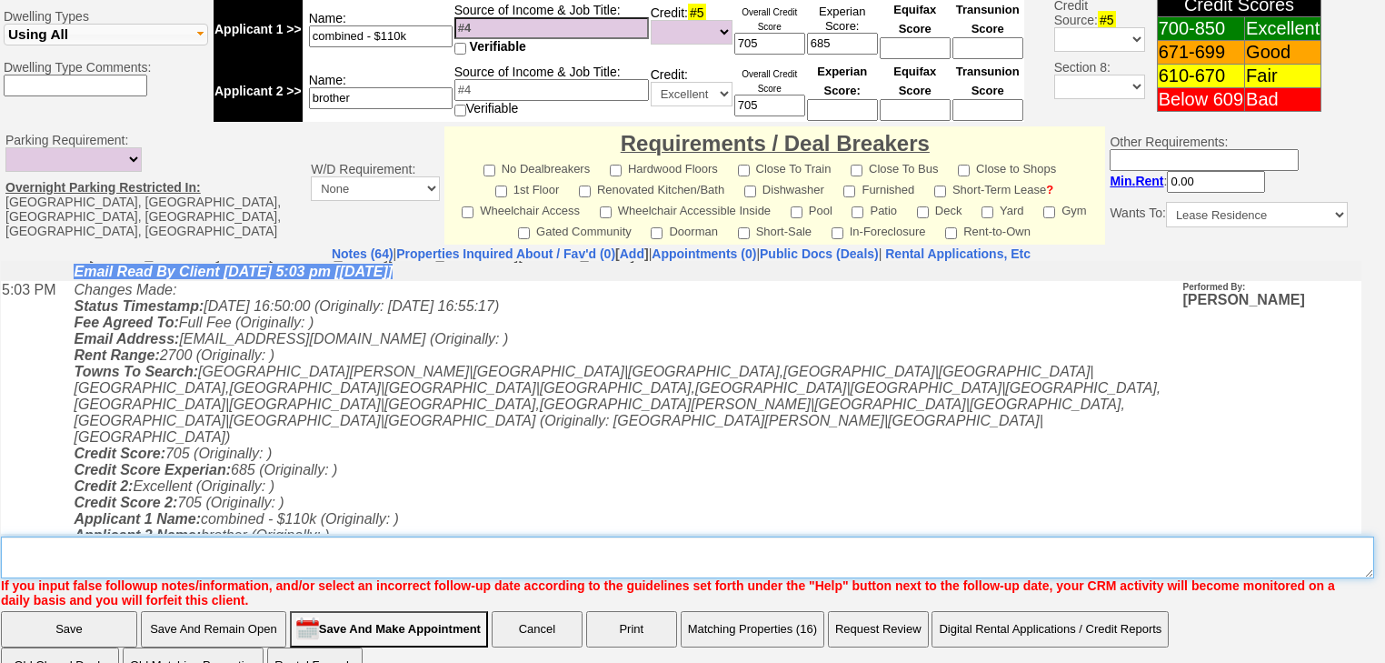
click at [274, 536] on textarea "Insert New Note Here" at bounding box center [687, 557] width 1373 height 42
type textarea "f"
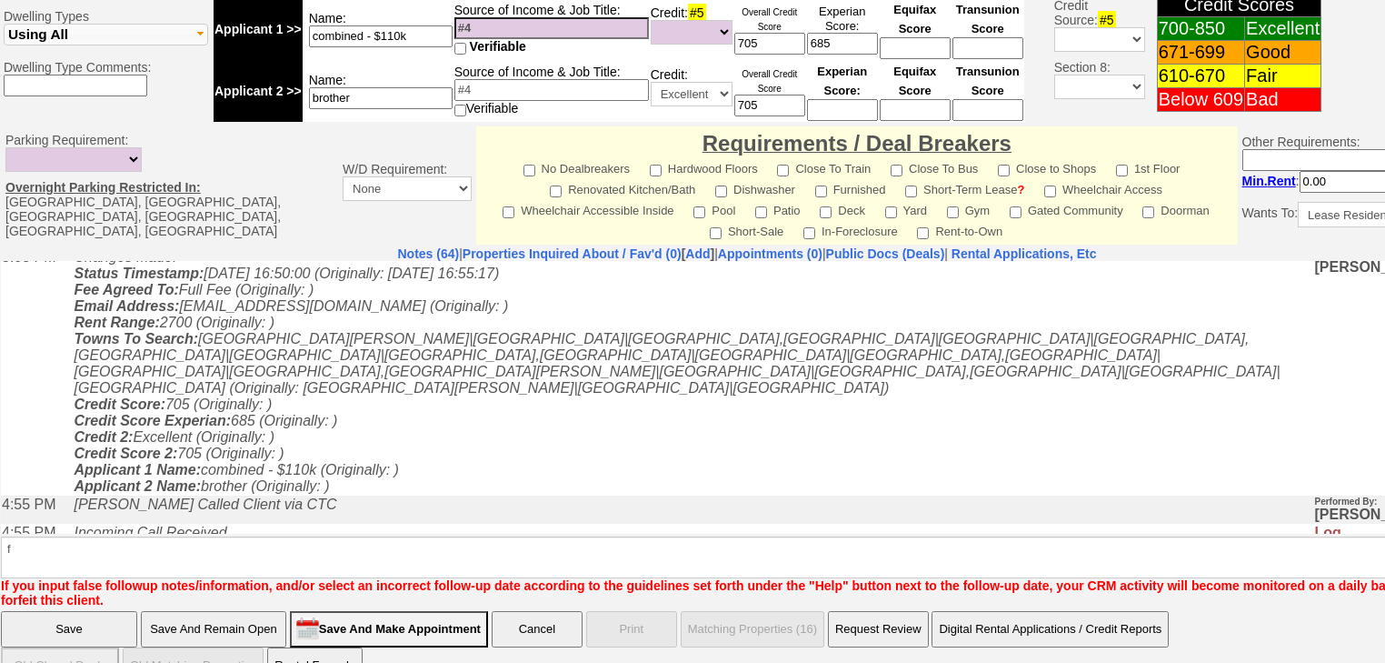
scroll to position [1057, 0]
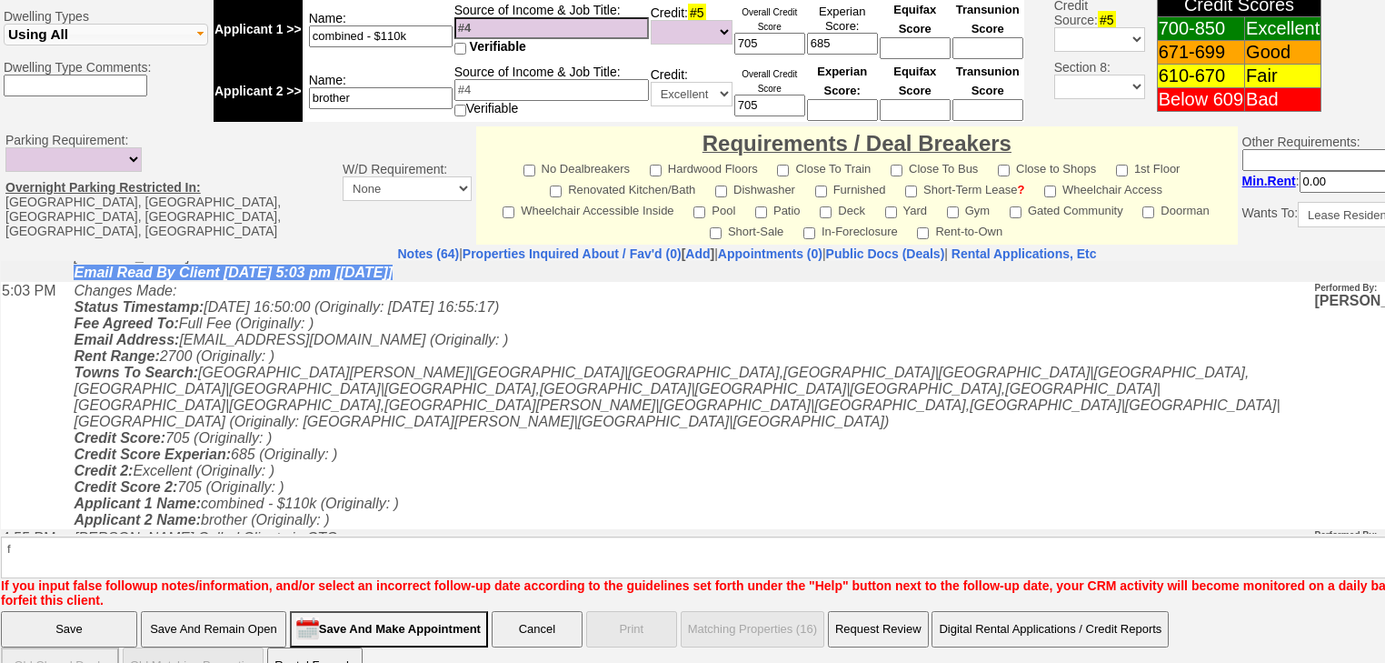
click at [114, 611] on input "Save" at bounding box center [69, 629] width 136 height 36
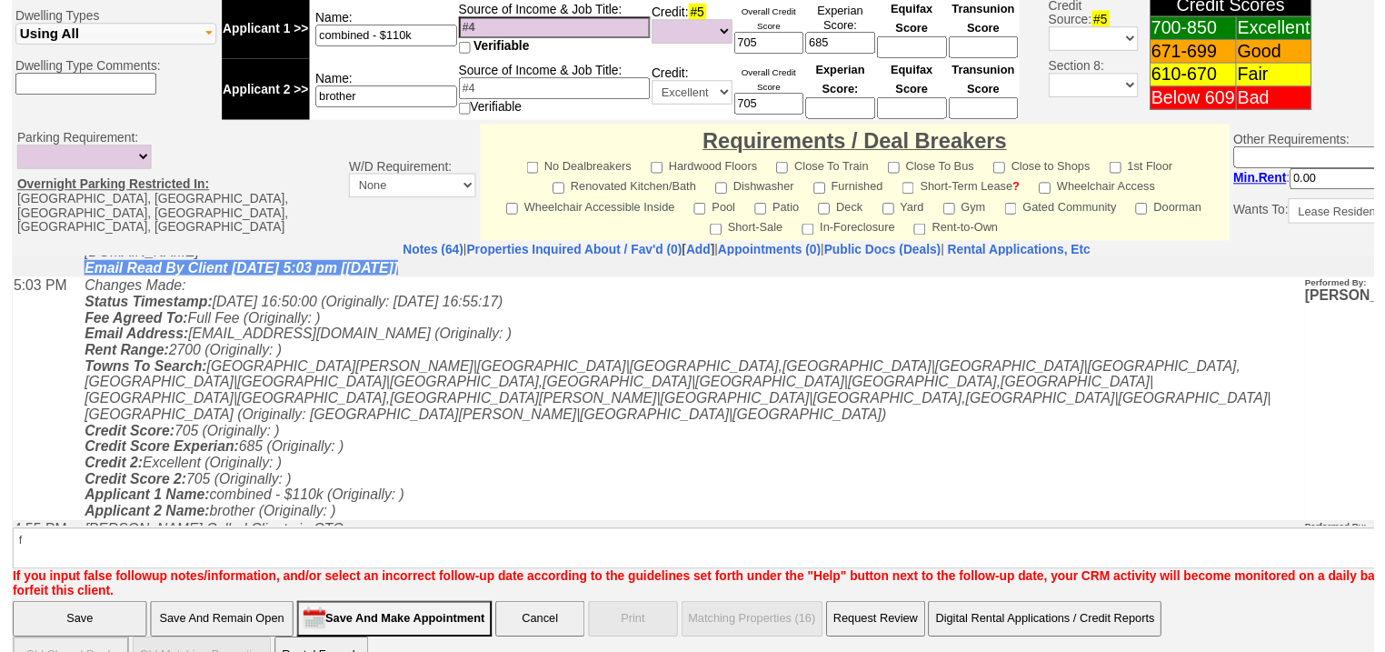
scroll to position [709, 0]
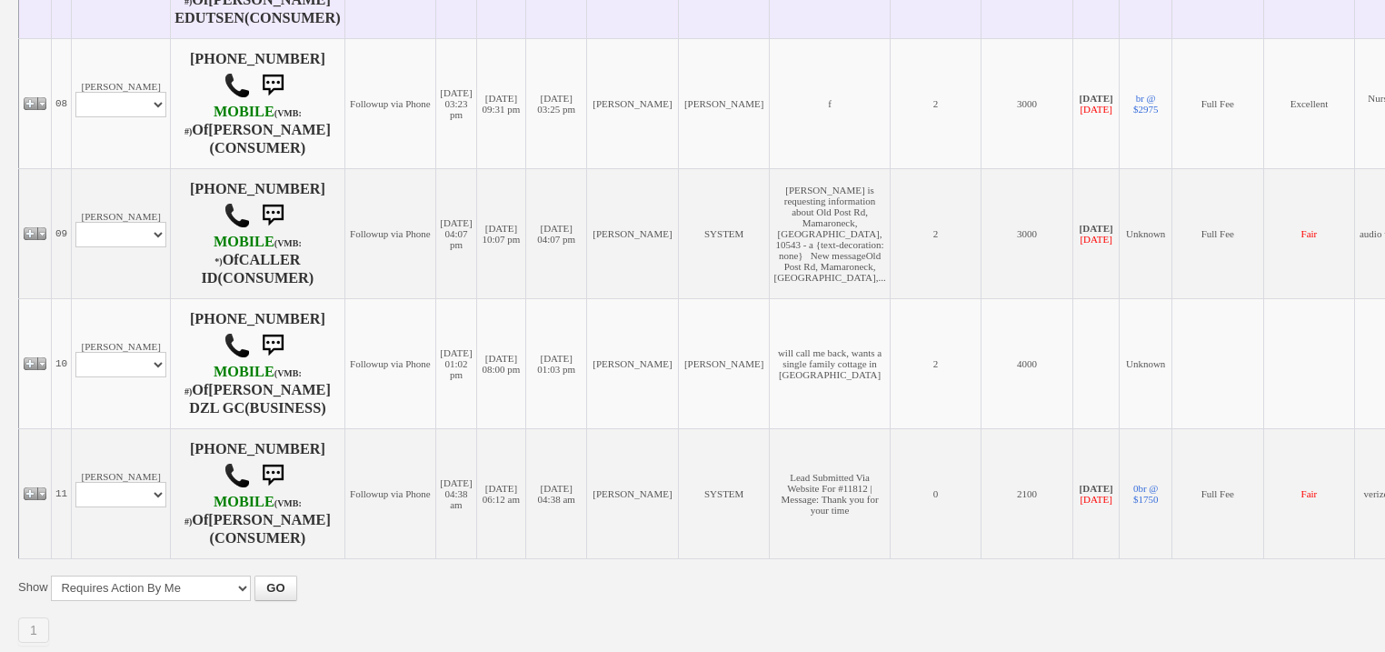
scroll to position [1518, 0]
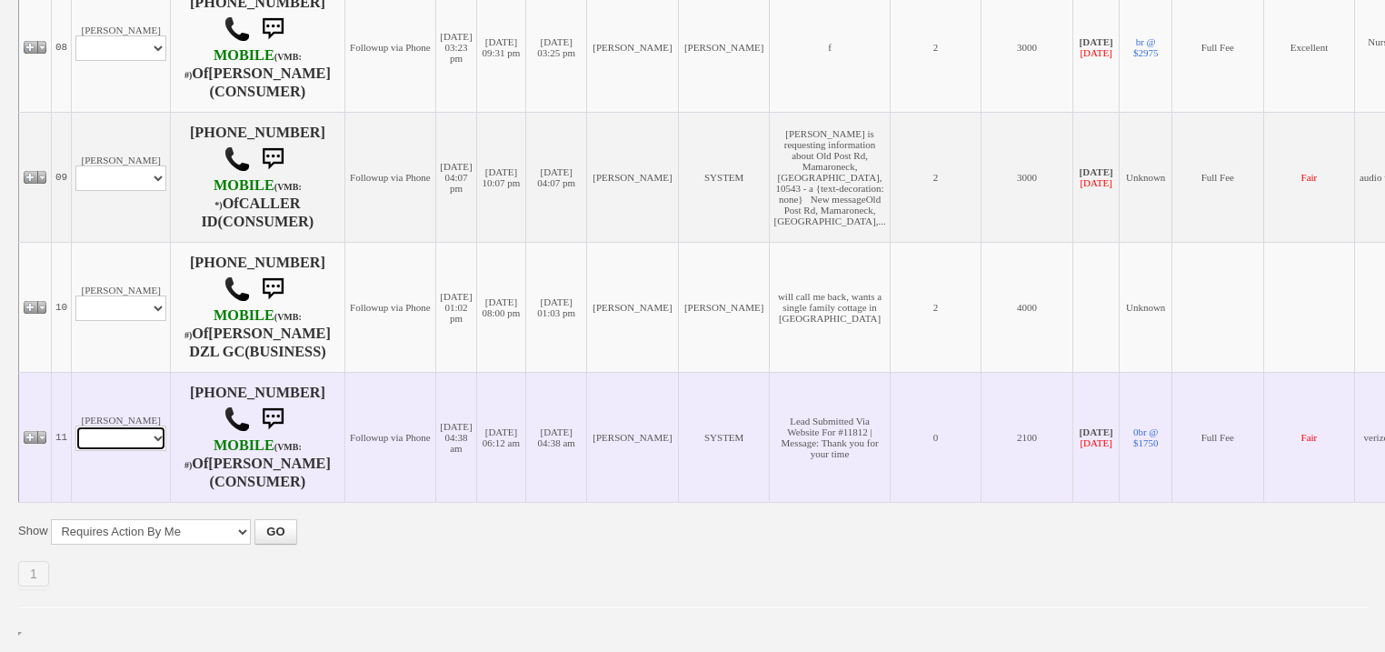
click at [138, 436] on select "Profile Edit Print Email Externally (Will Not Be Tracked In CRM) Closed Deals" at bounding box center [120, 437] width 91 height 25
select select "ChangeURL,/crm/custom/edit_client_form.php?redirect=%2Fcrm%2Fclients.php&id=558…"
click at [75, 426] on select "Profile Edit Print Email Externally (Will Not Be Tracked In CRM) Closed Deals" at bounding box center [120, 437] width 91 height 25
select select
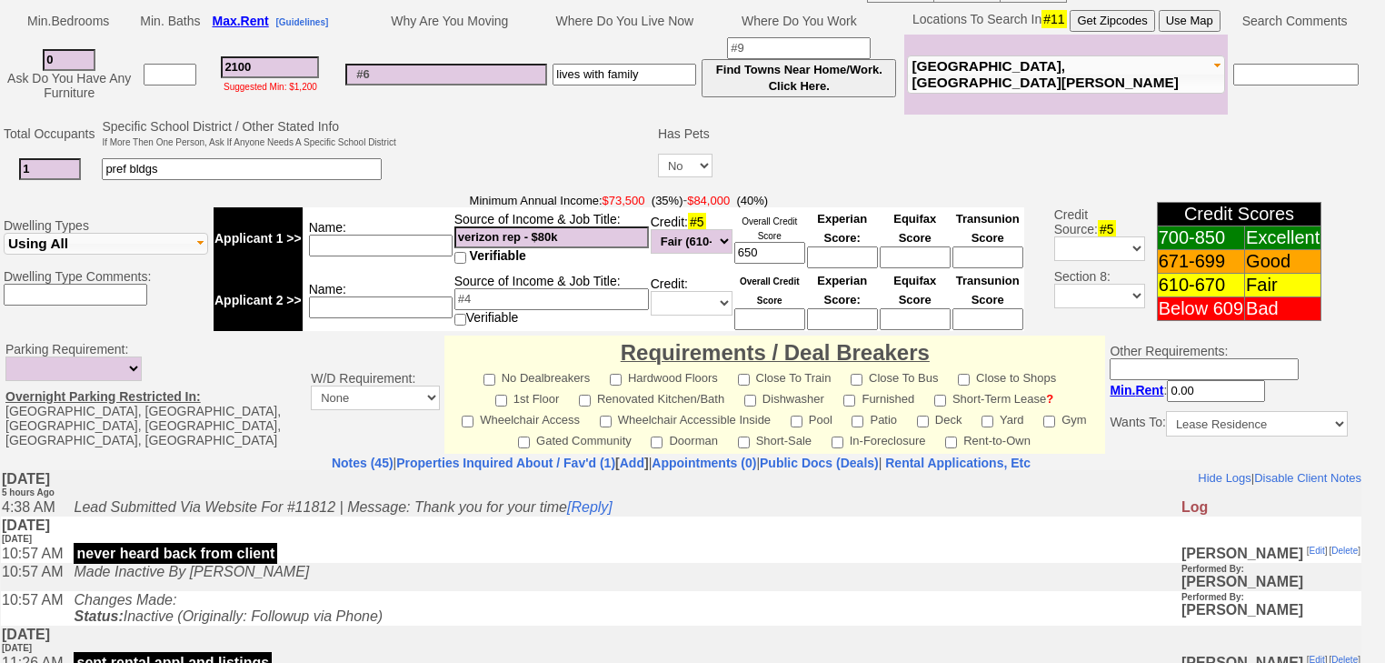
scroll to position [647, 0]
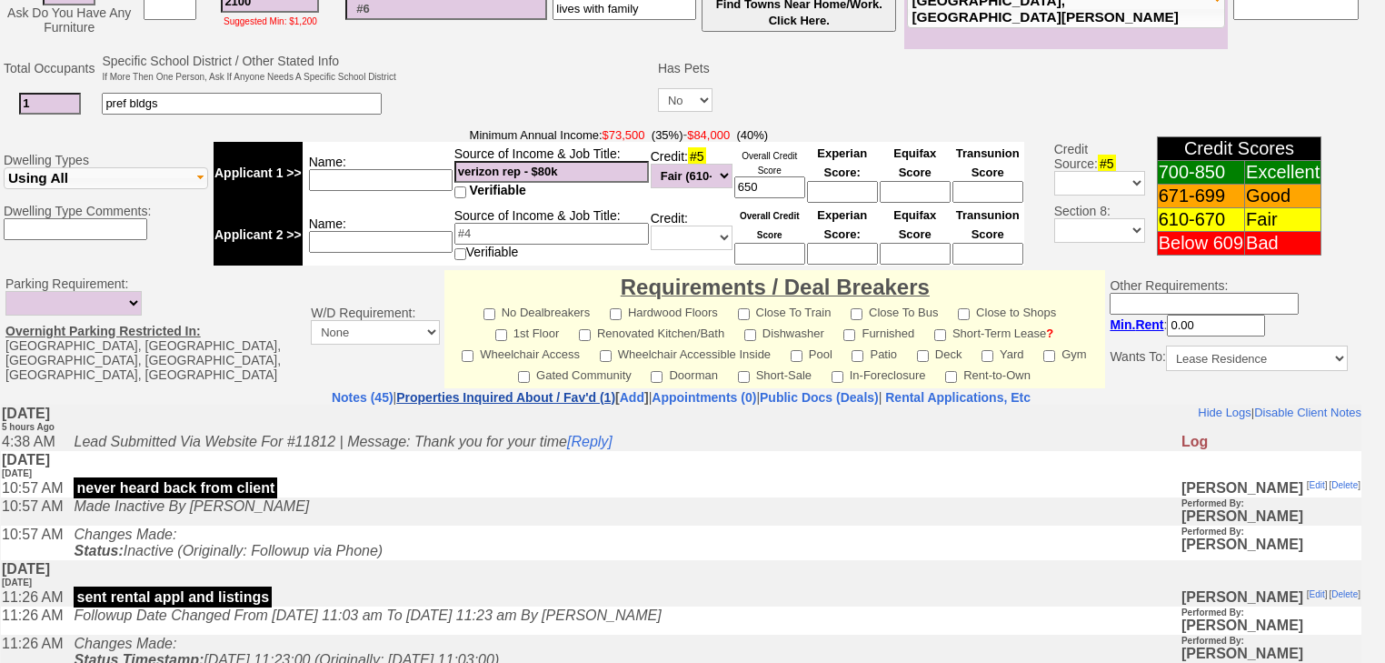
click at [423, 390] on link "Properties Inquired About / Fav'd (1)" at bounding box center [505, 397] width 219 height 15
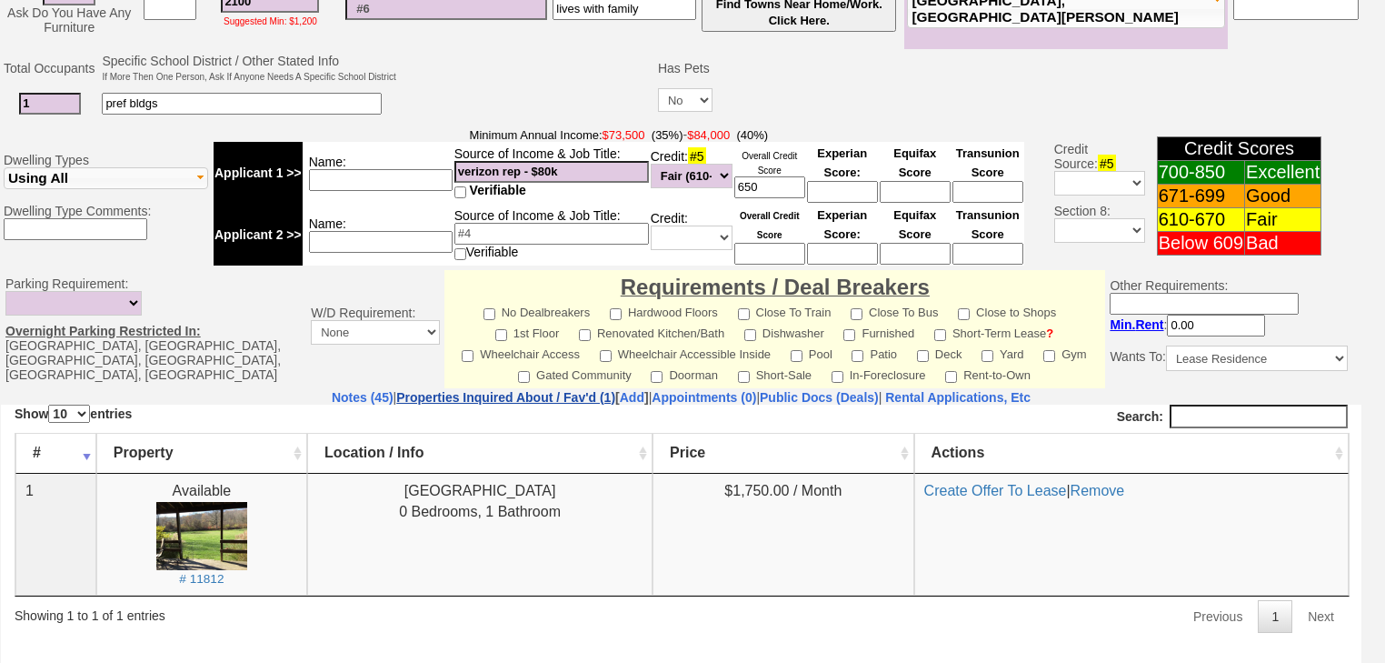
scroll to position [0, 0]
click at [332, 390] on link "Notes (45)" at bounding box center [363, 397] width 62 height 15
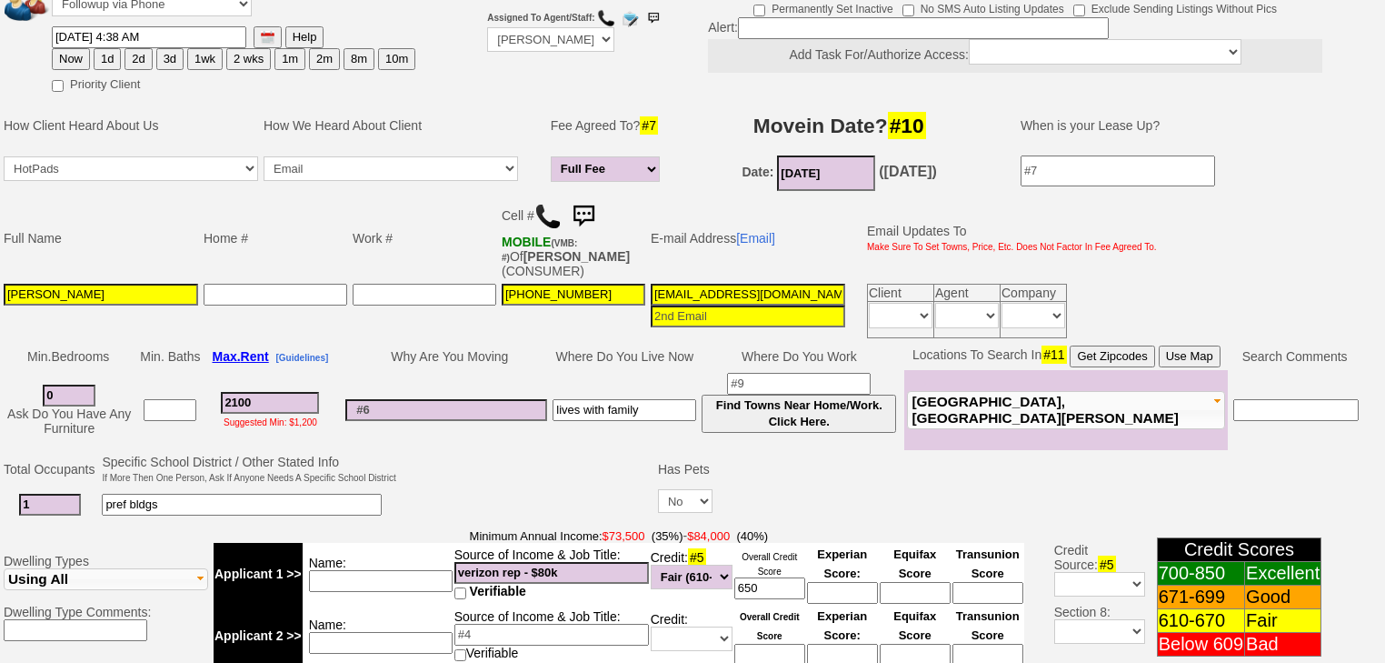
scroll to position [211, 0]
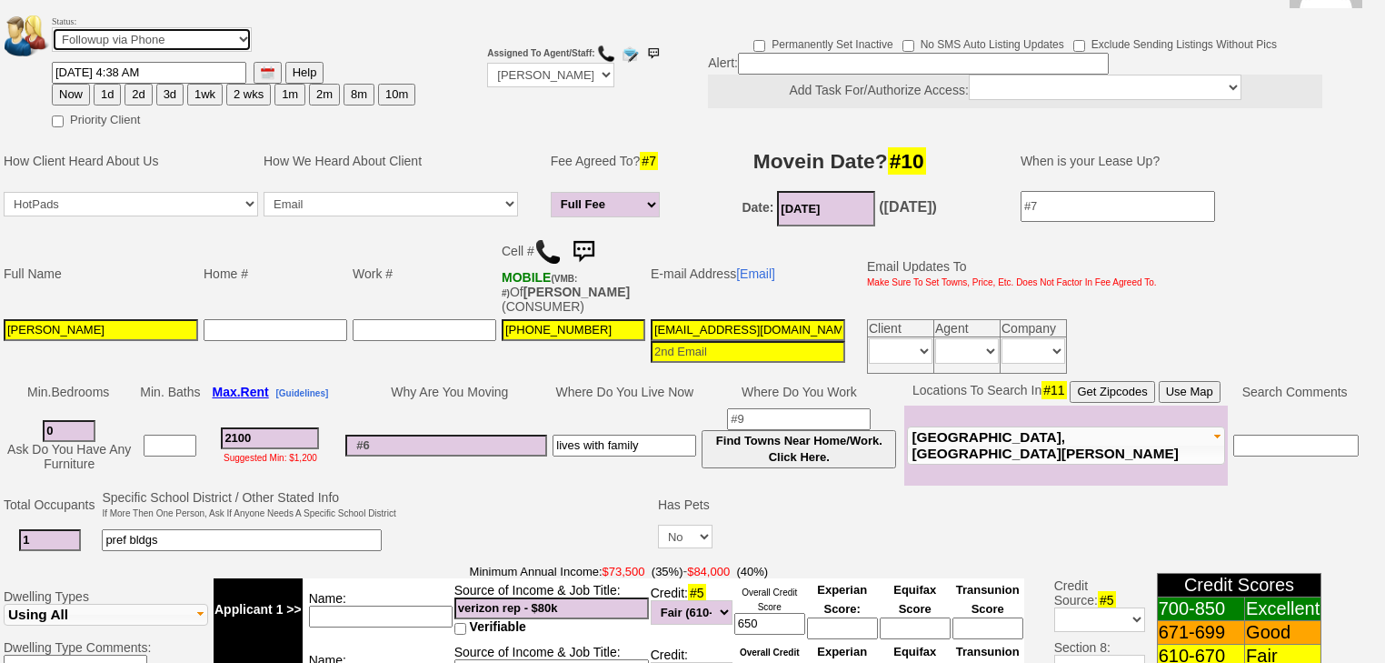
click at [156, 27] on select "Followup via Phone Followup via Email Followup When Section 8 Property Found De…" at bounding box center [152, 39] width 200 height 25
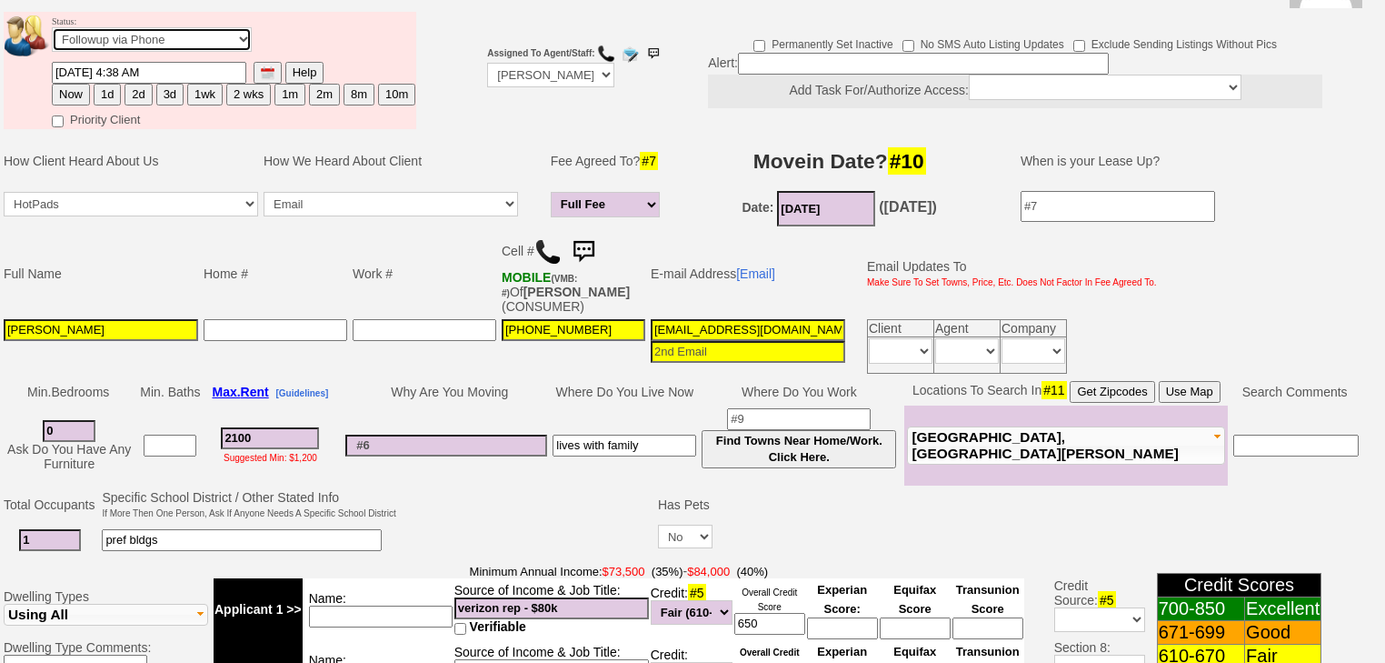
select select "Inactive"
click at [52, 27] on select "Followup via Phone Followup via Email Followup When Section 8 Property Found De…" at bounding box center [152, 39] width 200 height 25
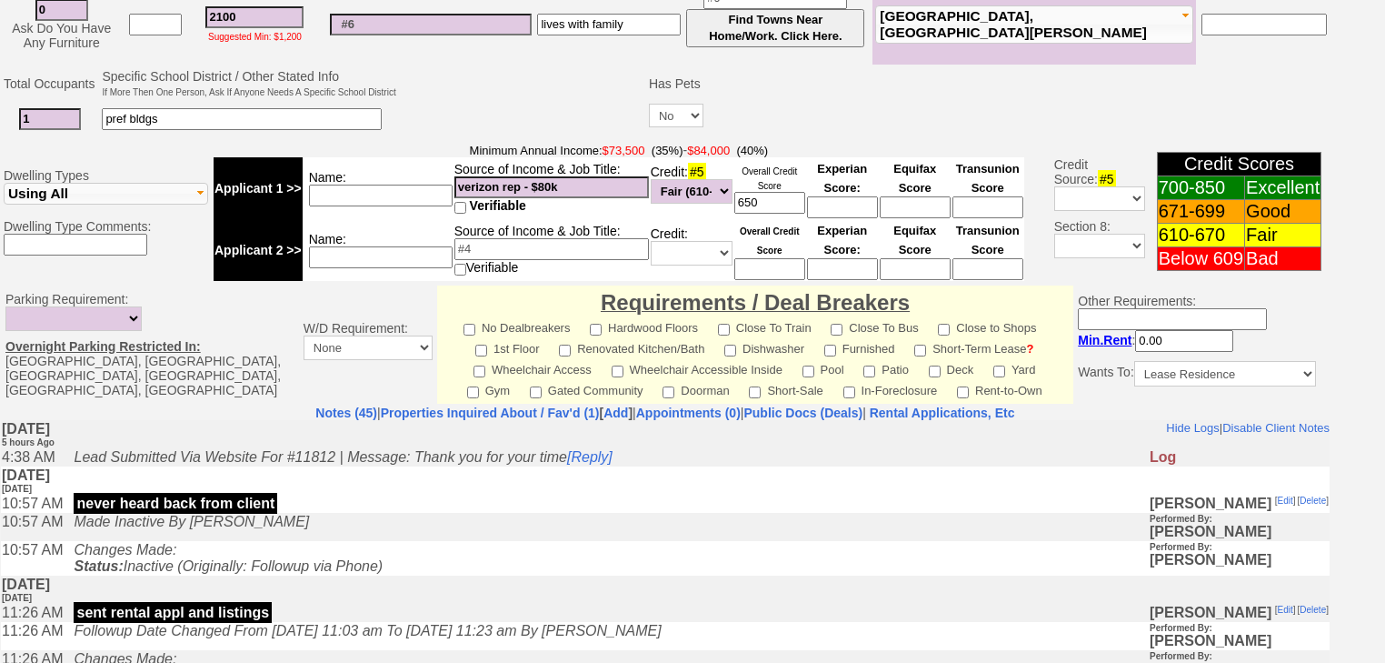
scroll to position [727, 0]
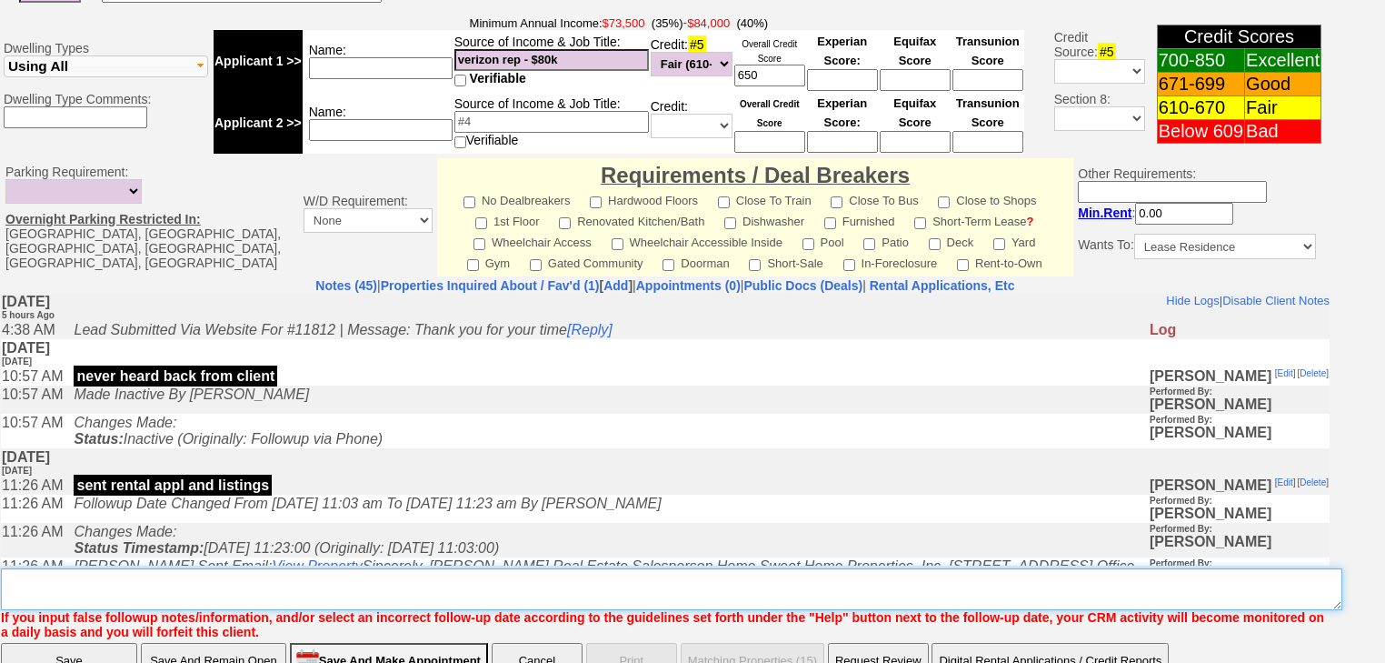
click at [80, 570] on textarea "Insert New Note Here" at bounding box center [672, 589] width 1342 height 42
type textarea "f"
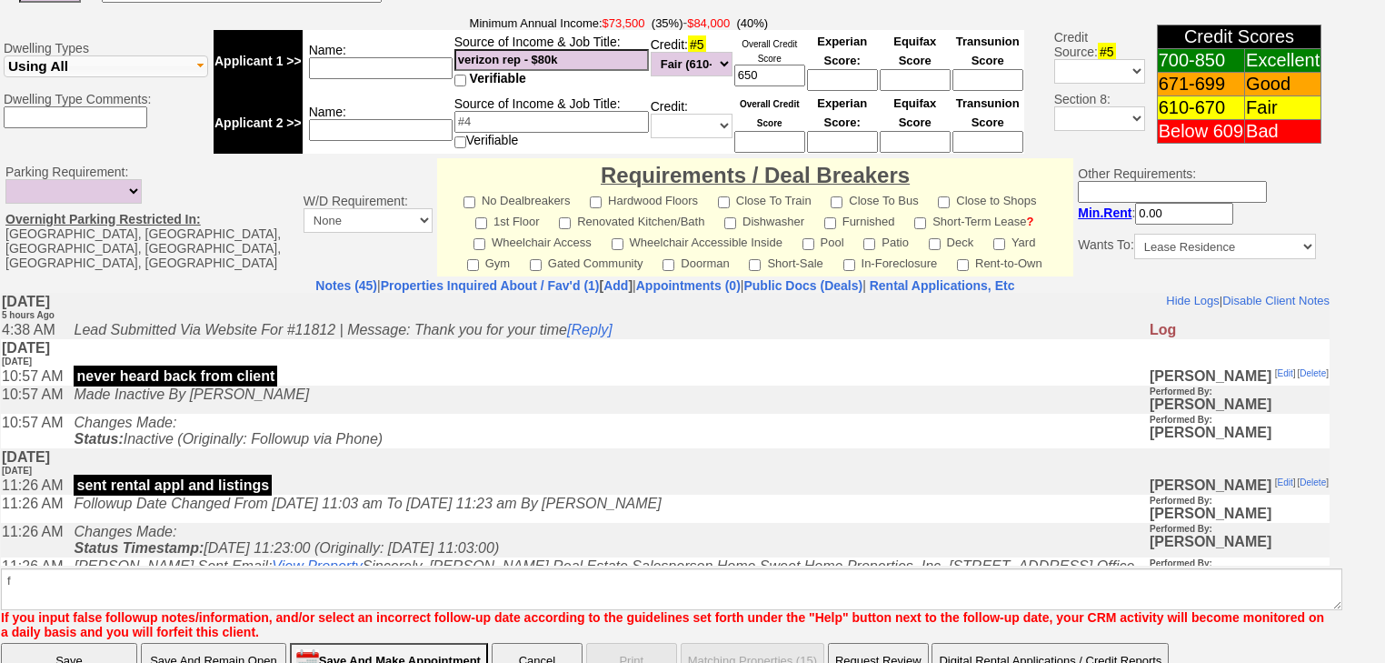
click at [70, 643] on input "Save" at bounding box center [69, 661] width 136 height 36
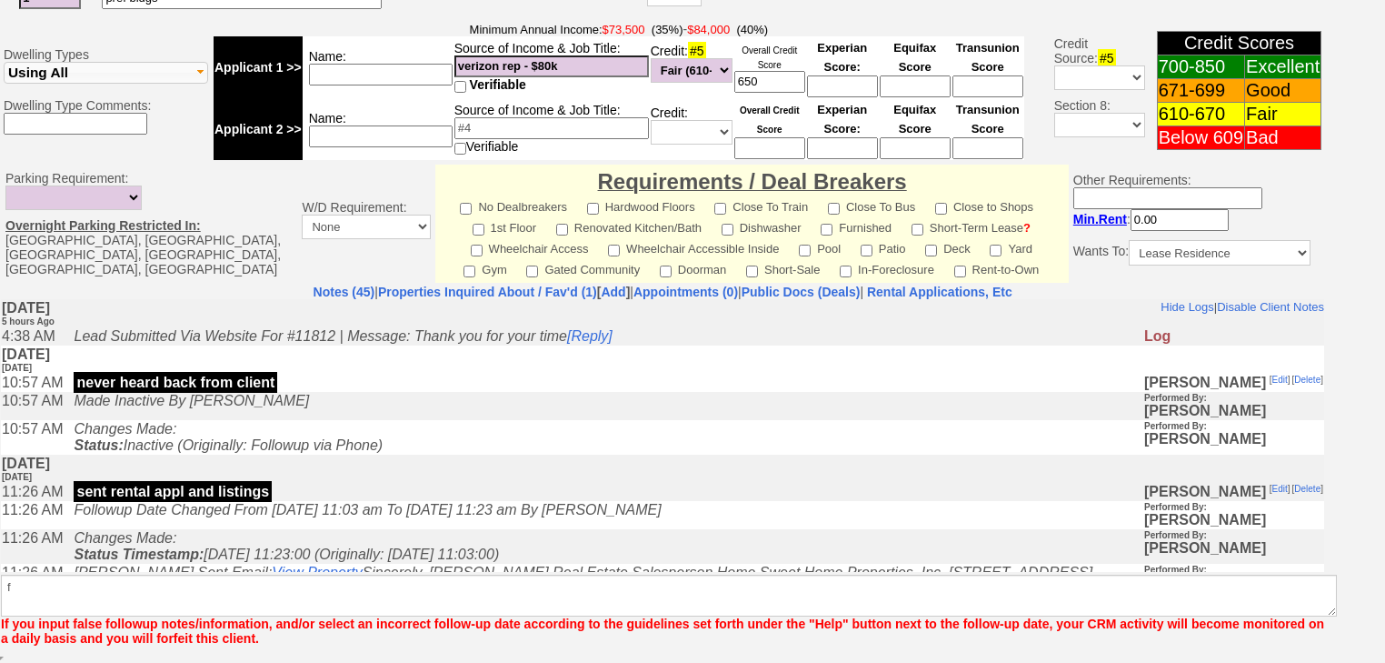
scroll to position [699, 0]
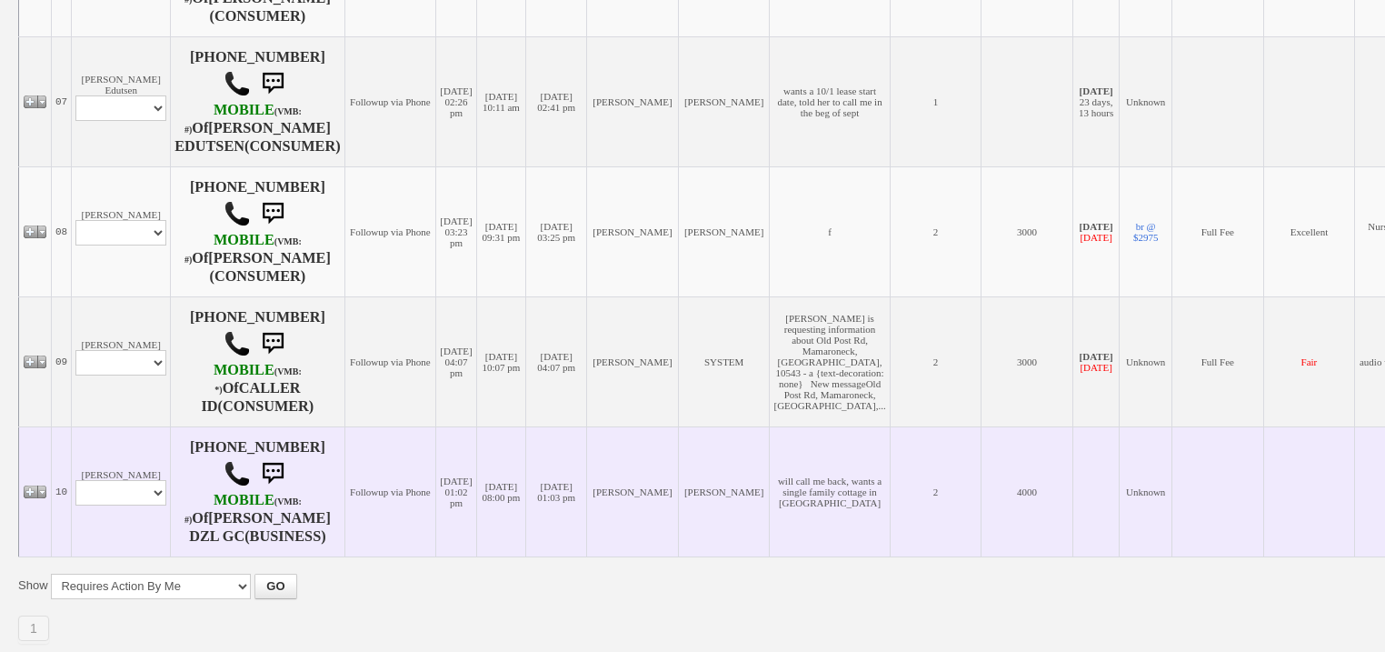
scroll to position [1382, 0]
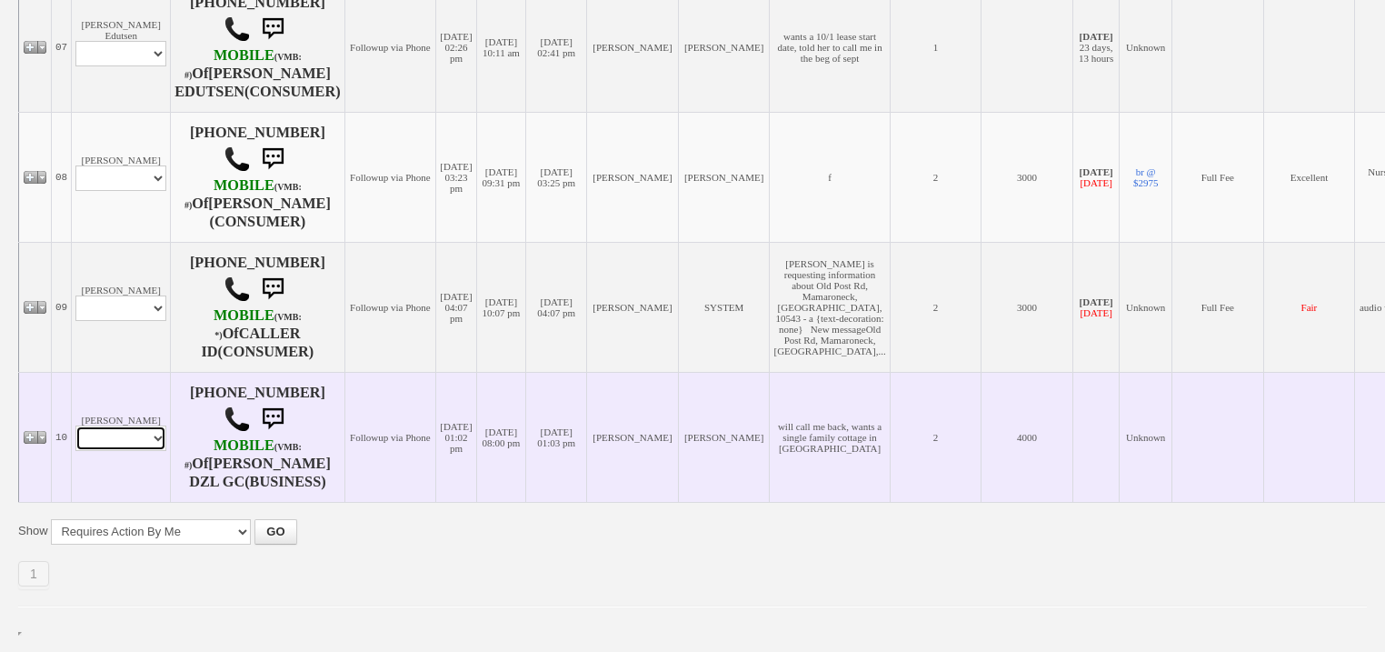
click at [127, 443] on select "Profile Edit Print Closed Deals" at bounding box center [120, 437] width 91 height 25
select select "ChangeURL,/crm/custom/edit_client_form.php?redirect=%2Fcrm%2Fclients.php&id=640…"
click at [75, 434] on select "Profile Edit Print Closed Deals" at bounding box center [120, 437] width 91 height 25
select select
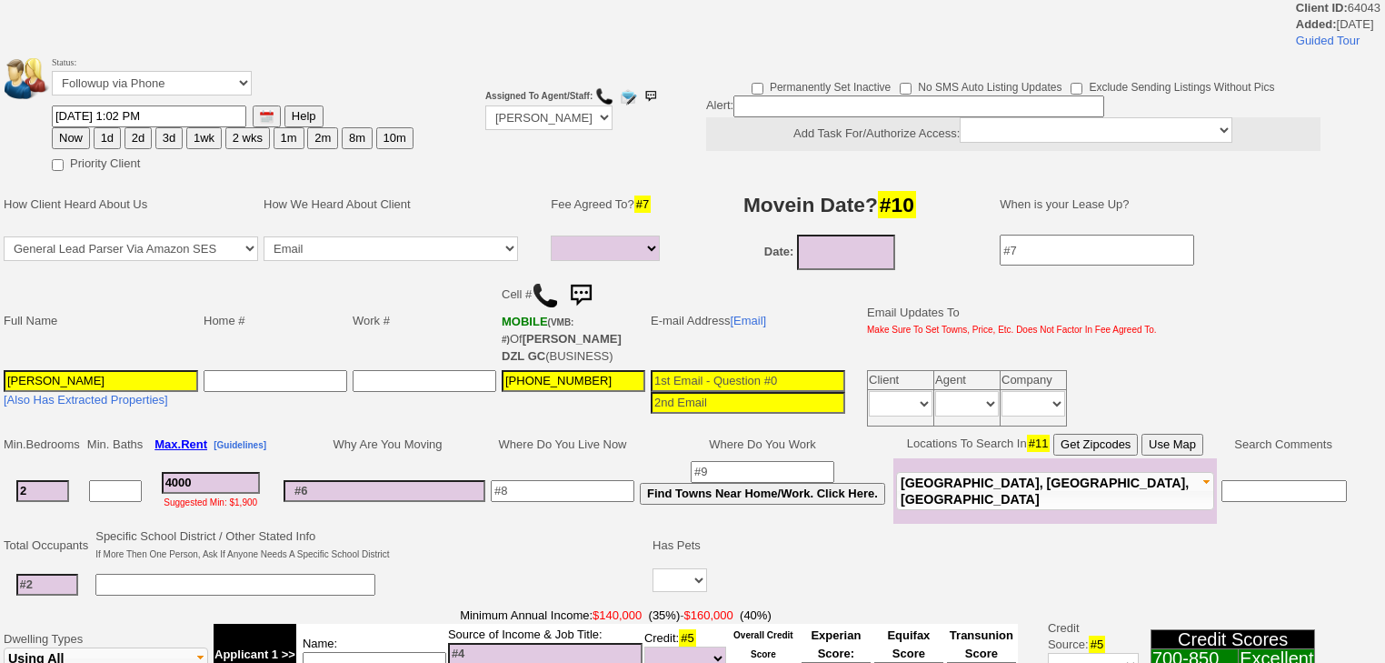
select select
click at [236, 80] on select "Followup via Phone Followup via Email Followup When Section 8 Property Found De…" at bounding box center [152, 83] width 200 height 25
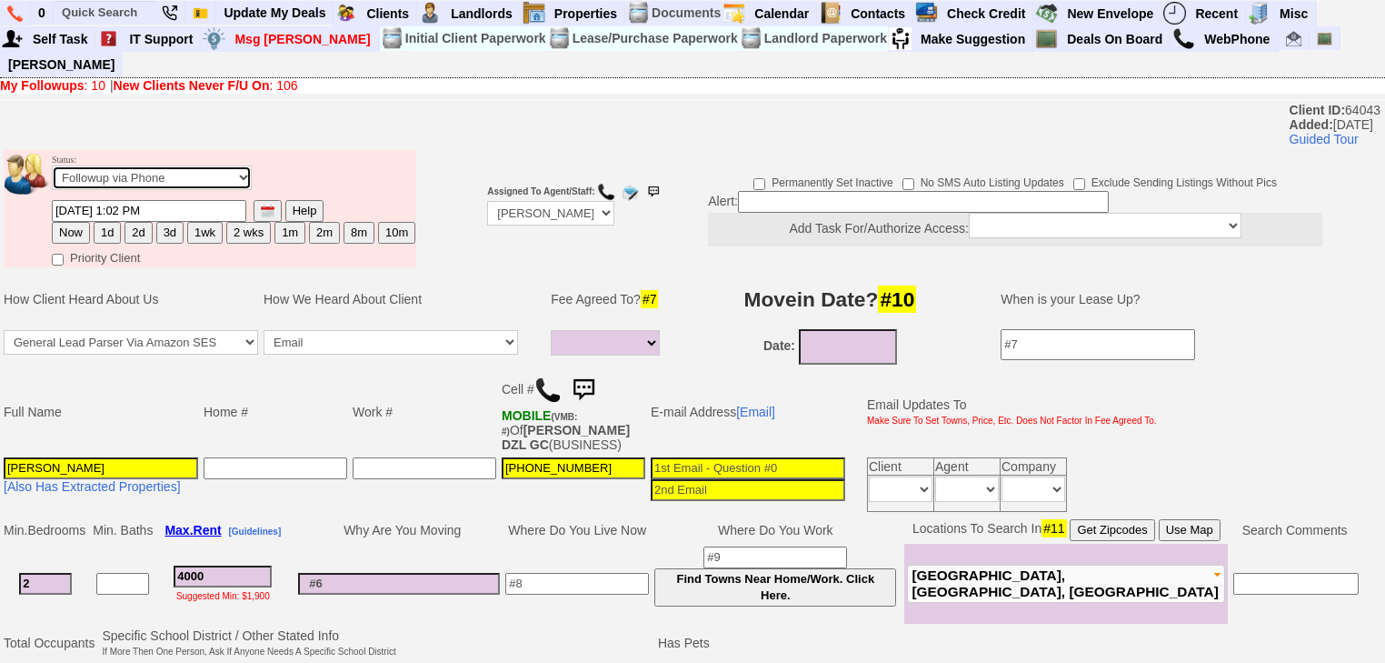
select select "Inactive"
click at [52, 165] on select "Followup via Phone Followup via Email Followup When Section 8 Property Found De…" at bounding box center [152, 177] width 200 height 25
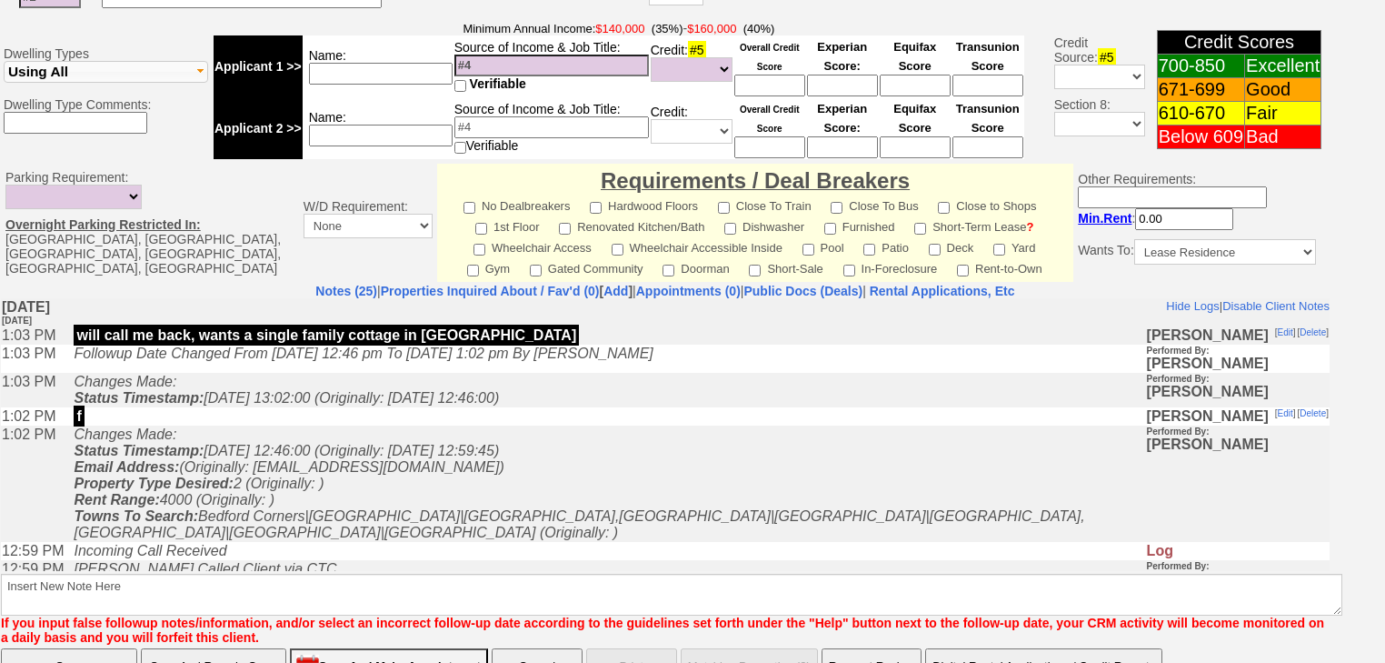
scroll to position [702, 0]
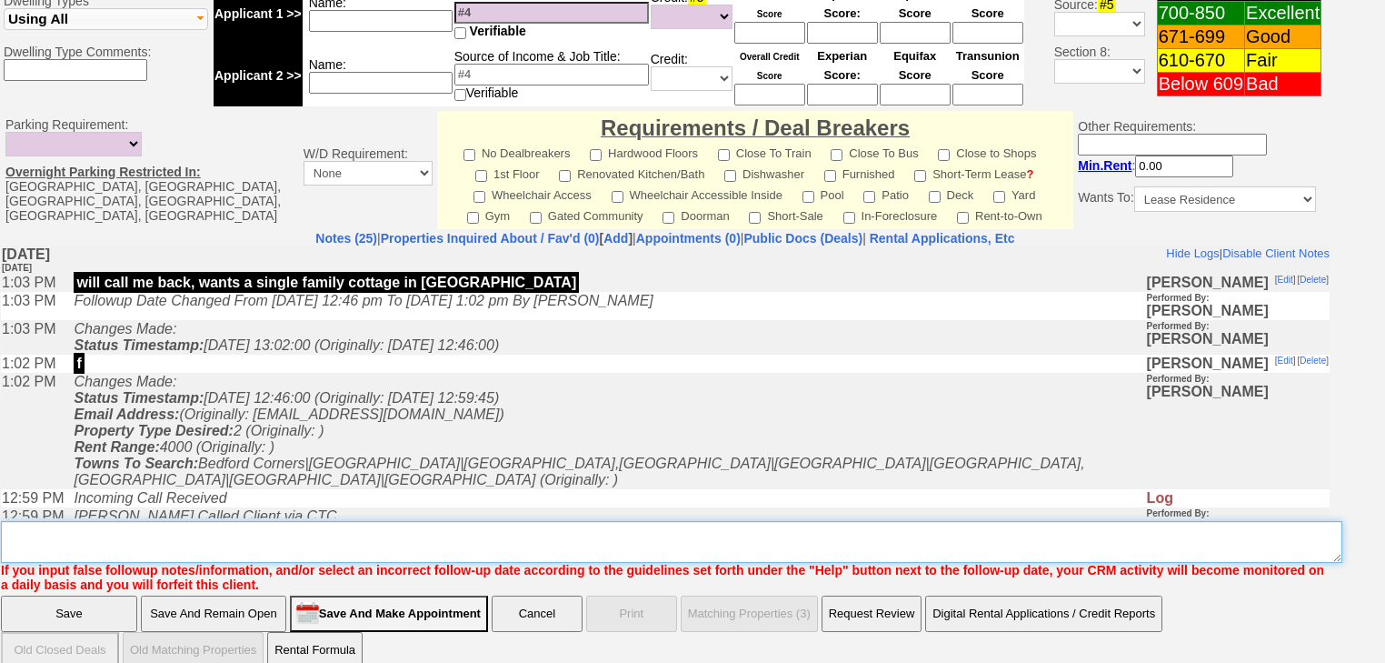
click at [694, 521] on textarea "Insert New Note Here" at bounding box center [672, 542] width 1342 height 42
paste textarea "never heard back from client"
type textarea "never heard back from client"
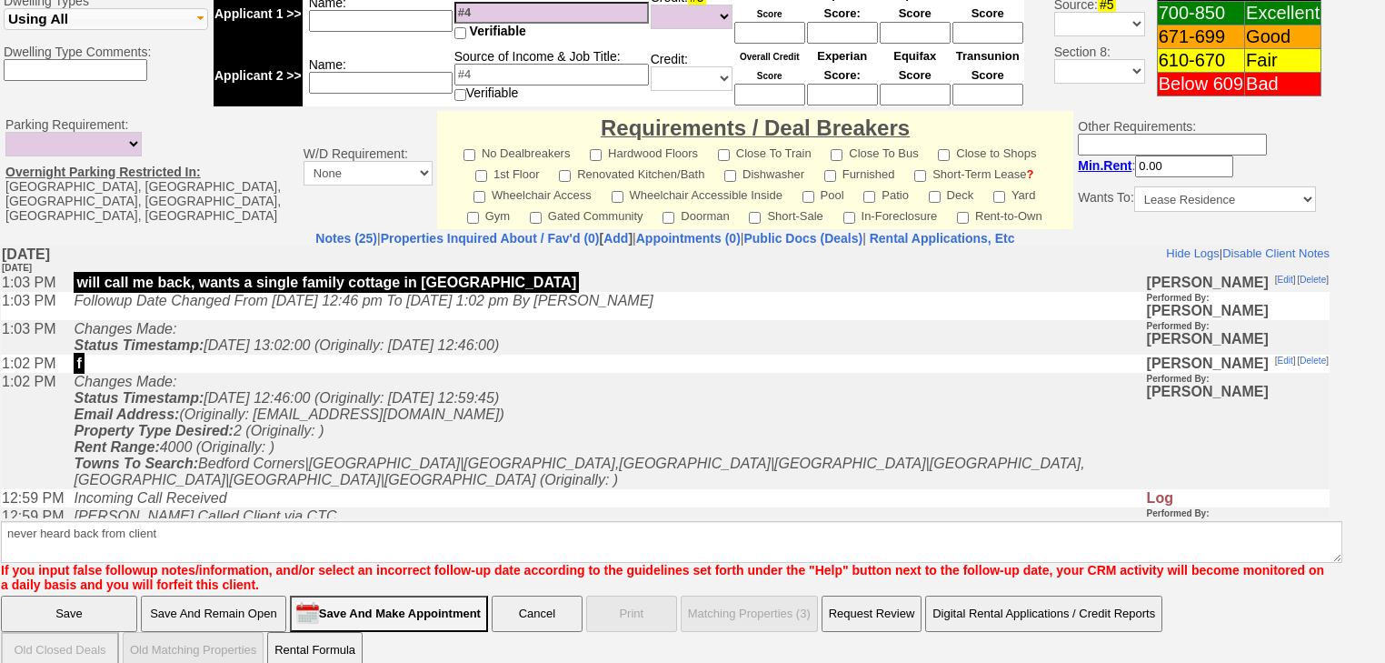
click at [111, 595] on input "Save" at bounding box center [69, 613] width 136 height 36
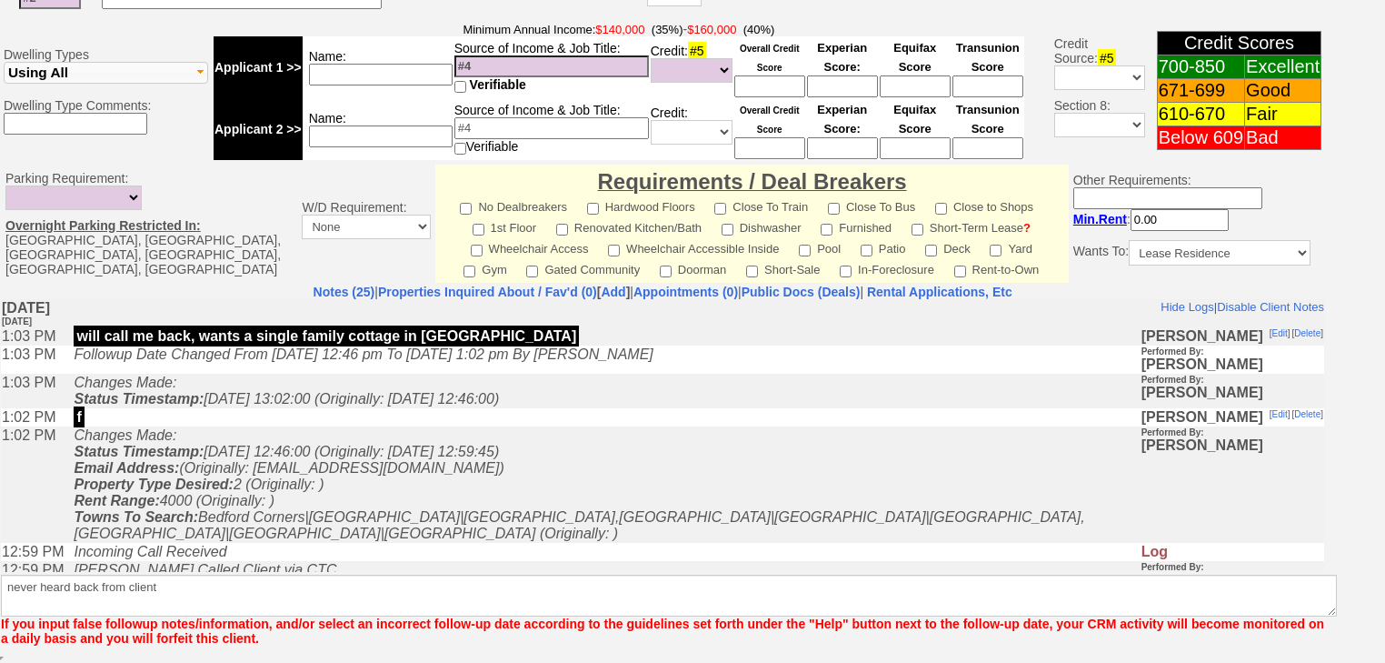
scroll to position [626, 0]
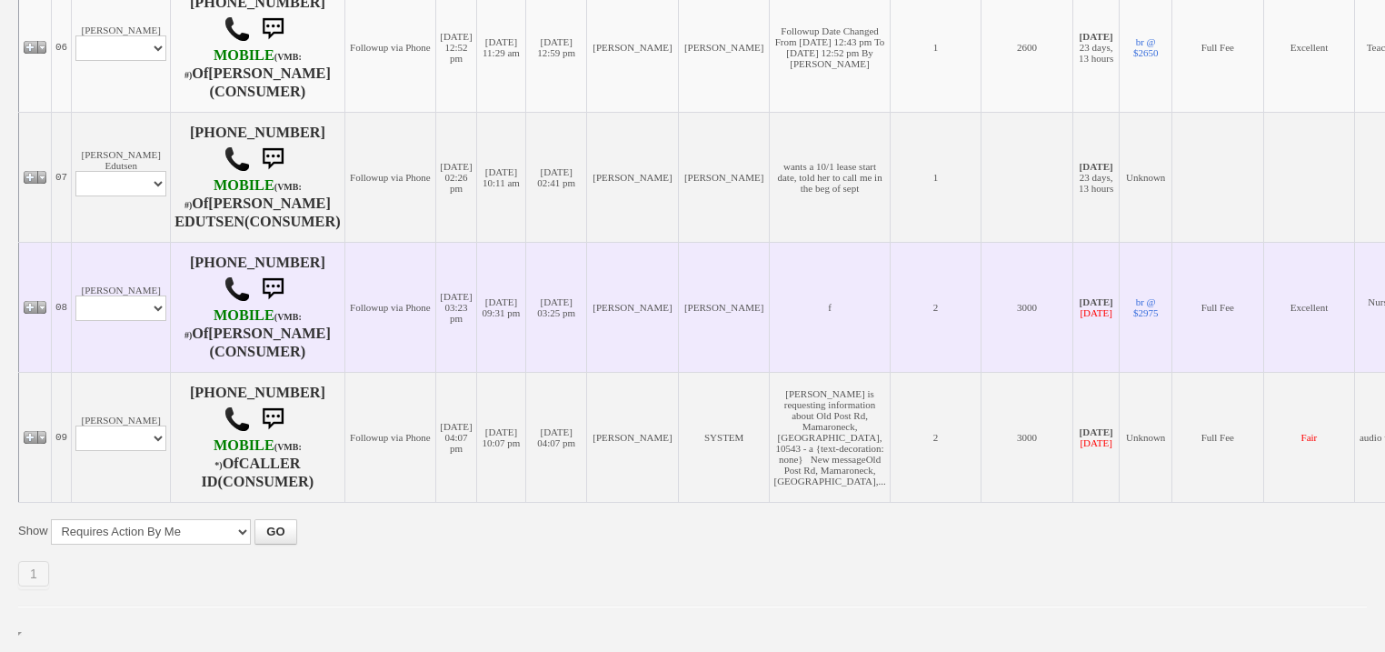
scroll to position [1262, 0]
